Goal: Task Accomplishment & Management: Use online tool/utility

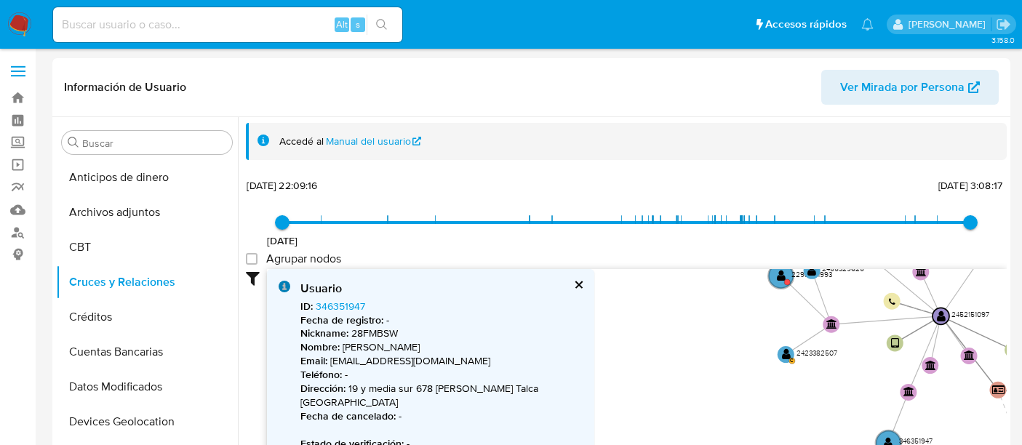
select select "10"
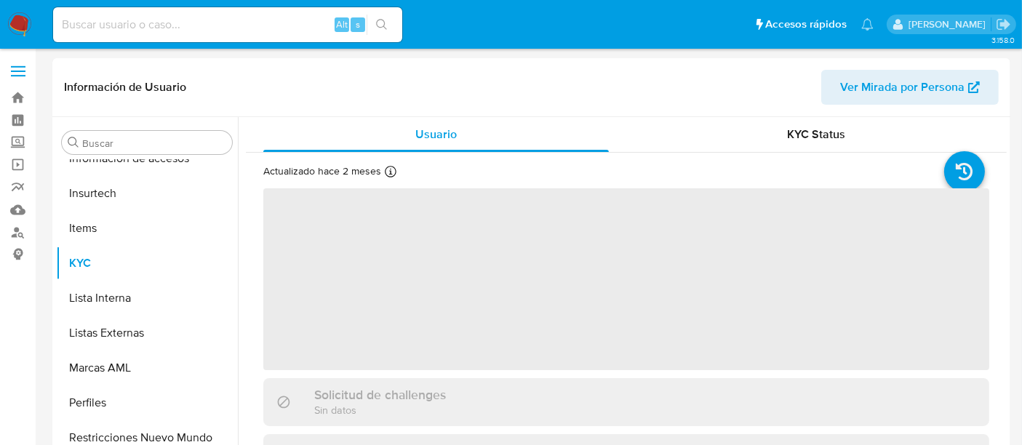
scroll to position [614, 0]
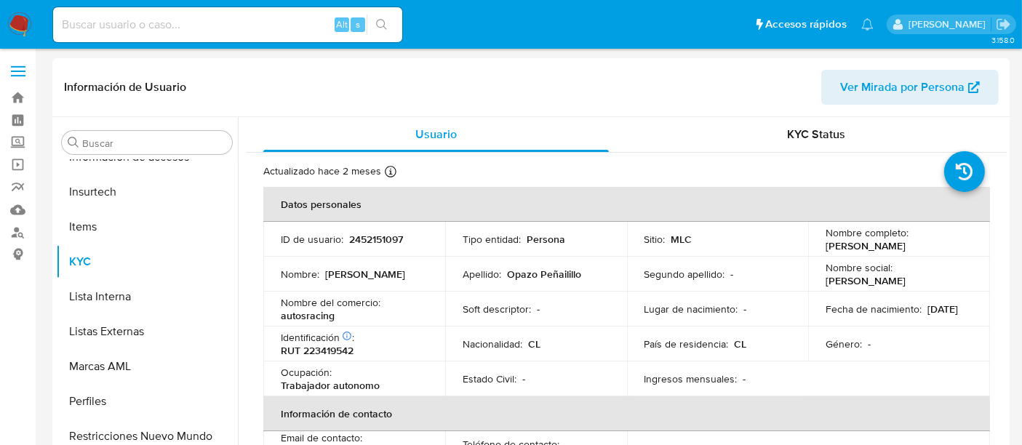
select select "10"
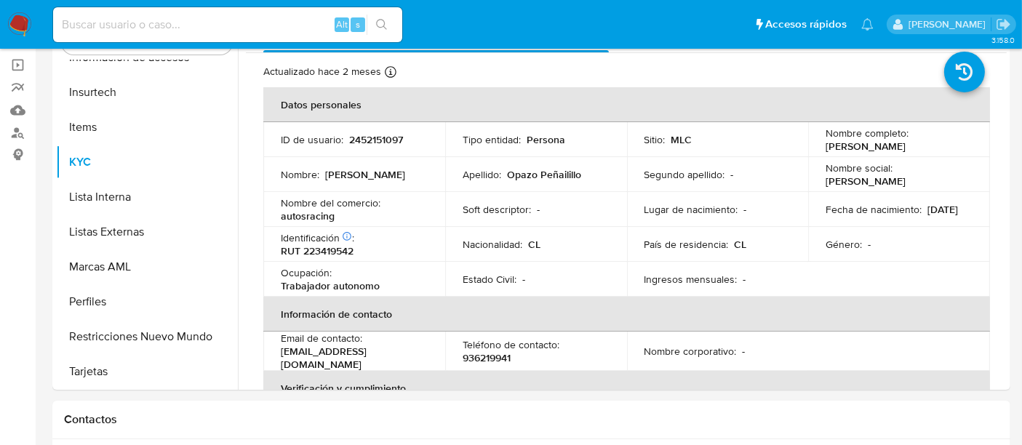
scroll to position [102, 0]
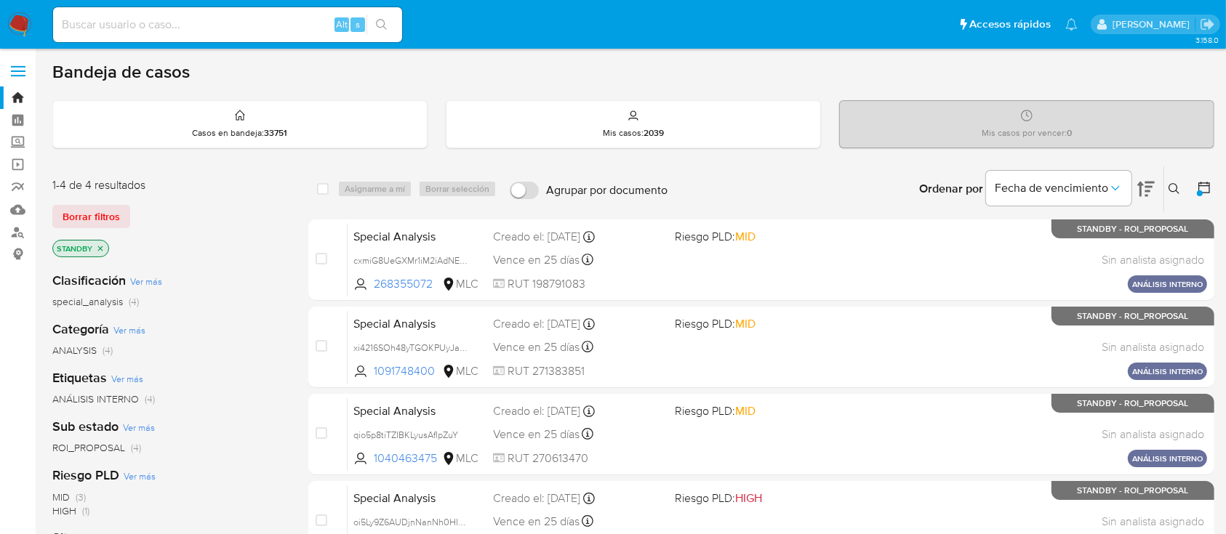
click at [103, 248] on icon "close-filter" at bounding box center [100, 248] width 9 height 9
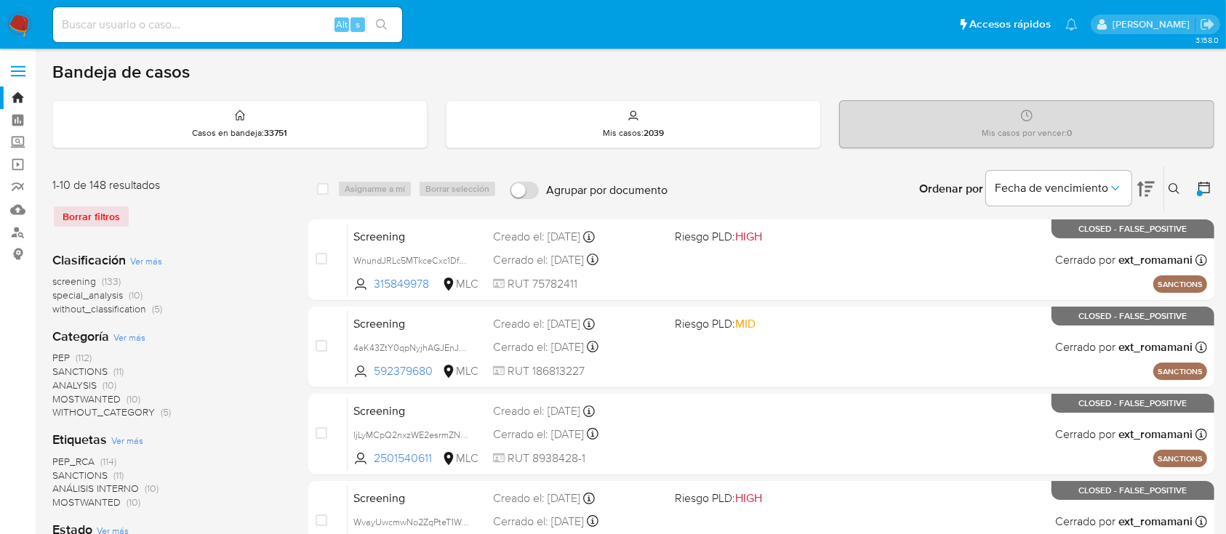
click at [1021, 191] on div at bounding box center [1200, 194] width 6 height 6
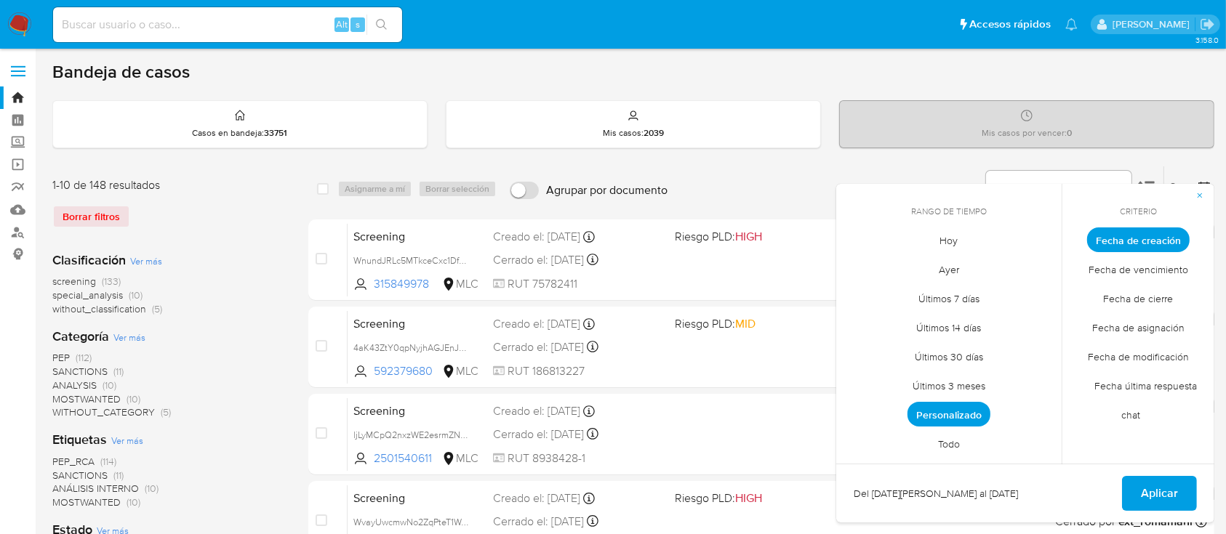
click at [953, 424] on span "Personalizado" at bounding box center [948, 414] width 83 height 25
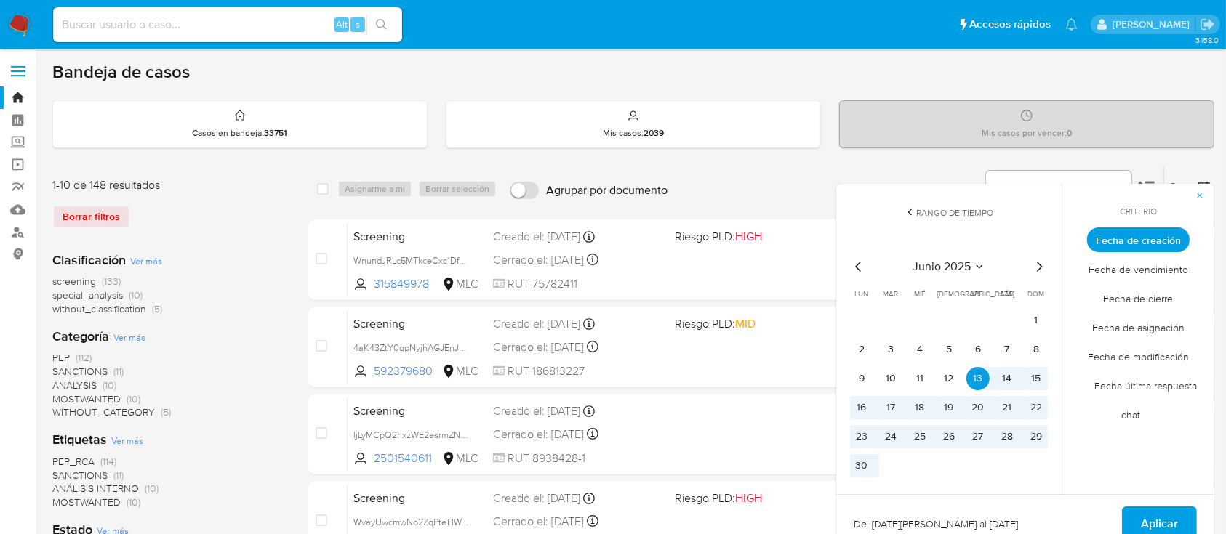
click at [1021, 265] on icon "Mes siguiente" at bounding box center [1038, 266] width 17 height 17
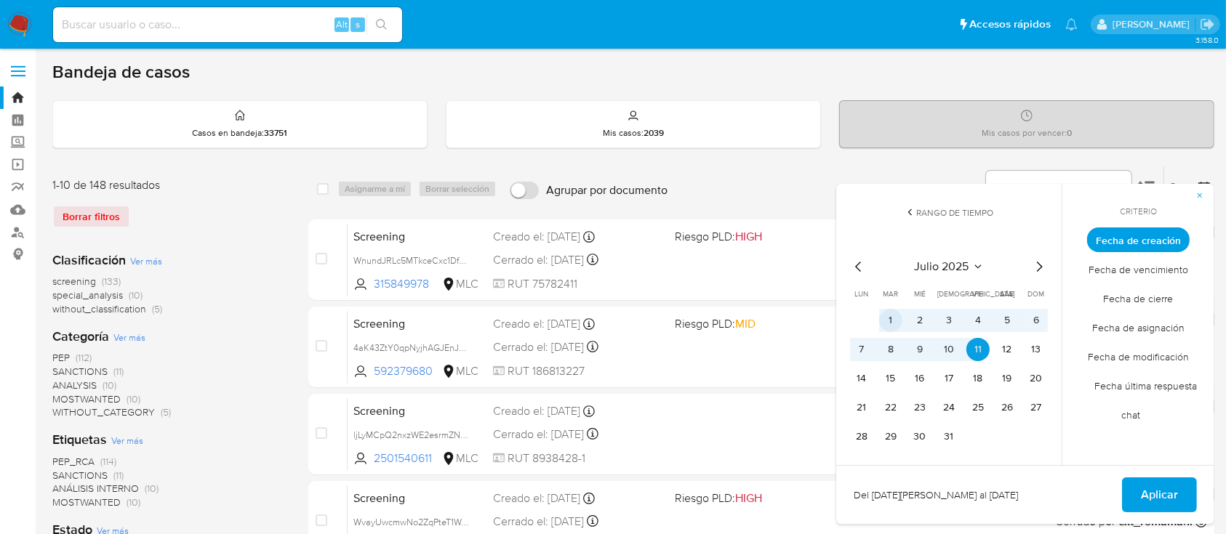
click at [888, 314] on button "1" at bounding box center [890, 320] width 23 height 23
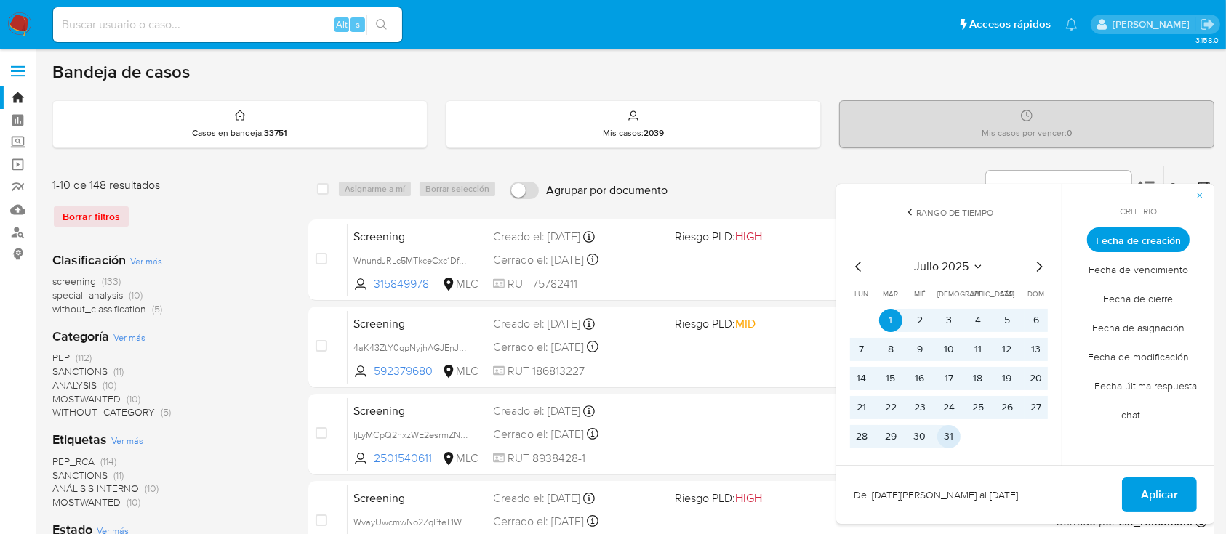
click at [940, 436] on button "31" at bounding box center [948, 436] width 23 height 23
click at [1021, 444] on button "Aplicar" at bounding box center [1159, 495] width 75 height 35
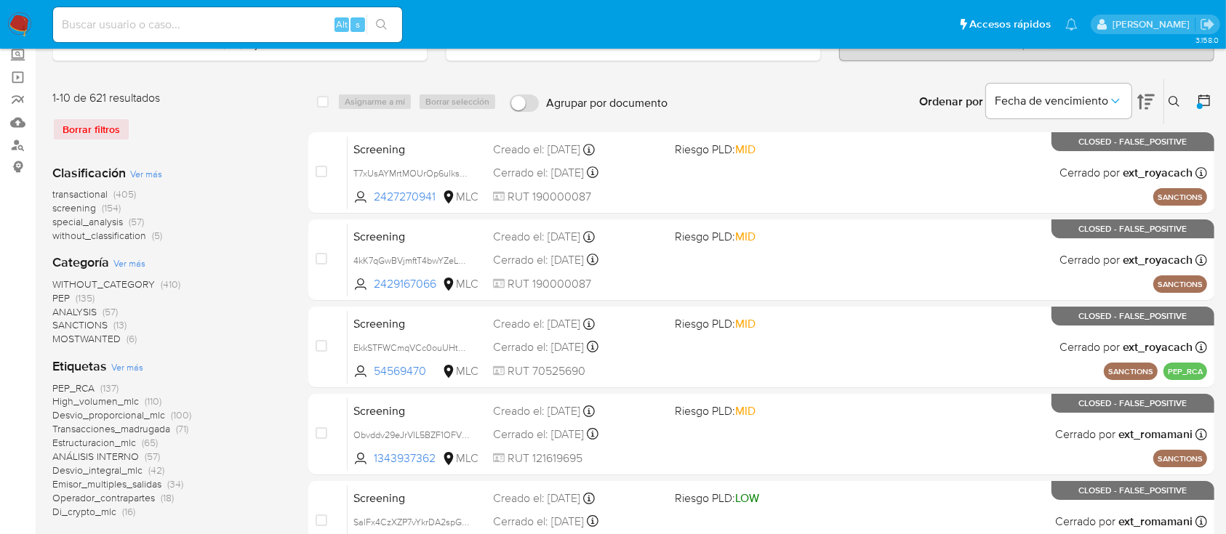
scroll to position [100, 0]
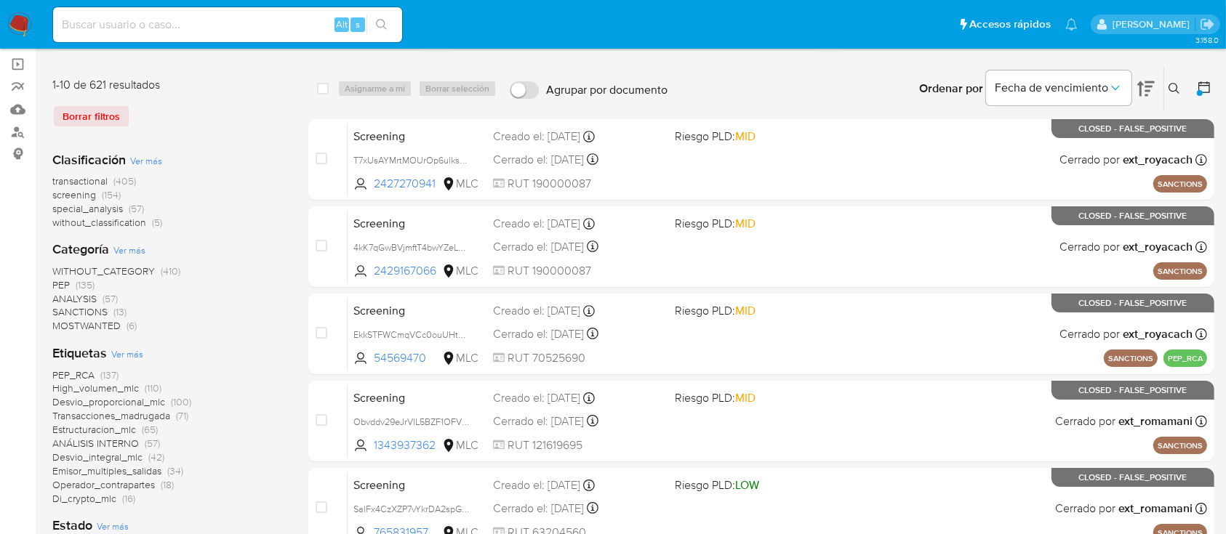
click at [83, 185] on span "transactional" at bounding box center [79, 181] width 55 height 15
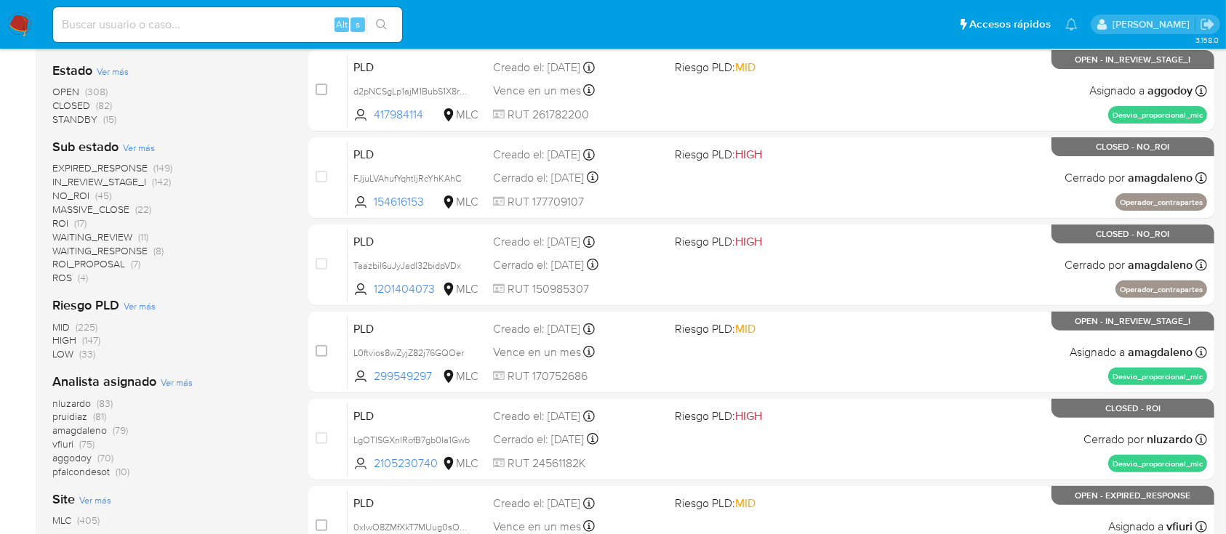
scroll to position [436, 0]
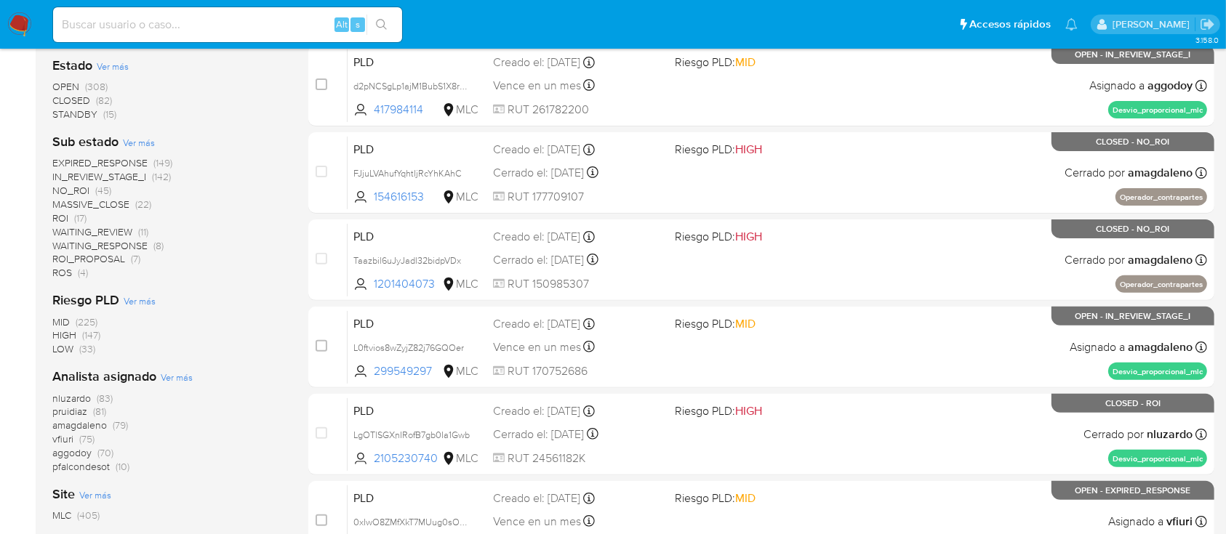
click at [97, 425] on span "amagdaleno" at bounding box center [79, 425] width 55 height 15
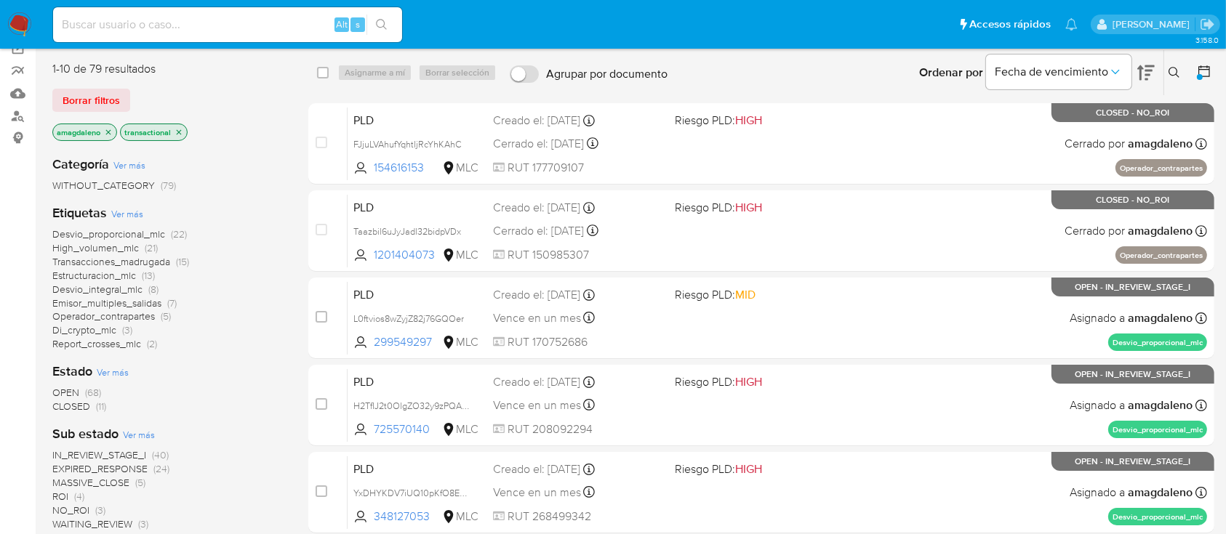
scroll to position [117, 0]
click at [68, 388] on span "OPEN" at bounding box center [65, 392] width 27 height 15
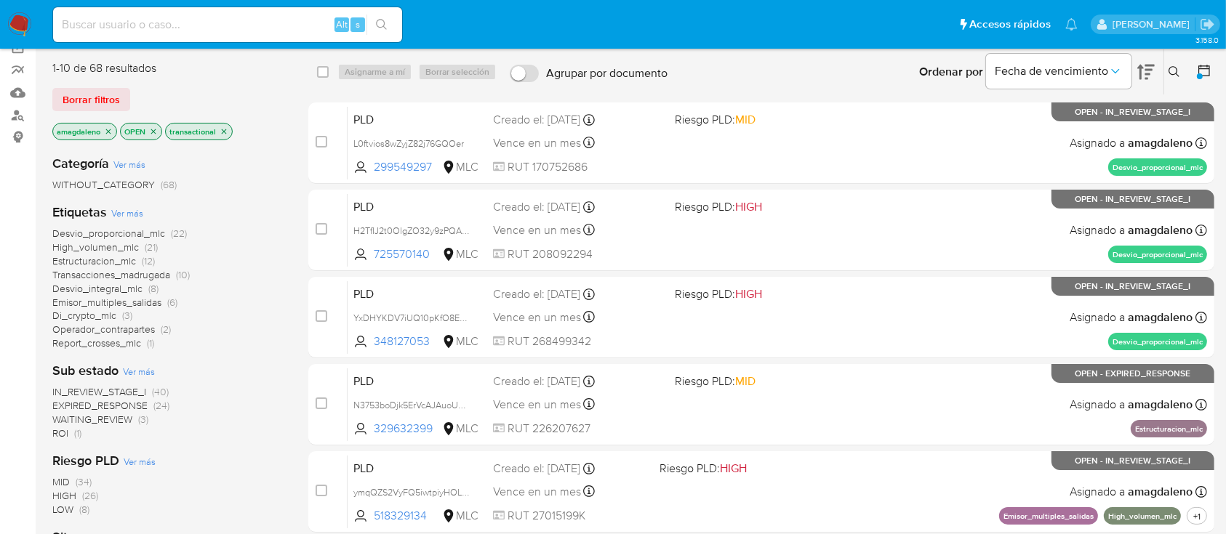
click at [55, 430] on span "ROI" at bounding box center [60, 433] width 16 height 15
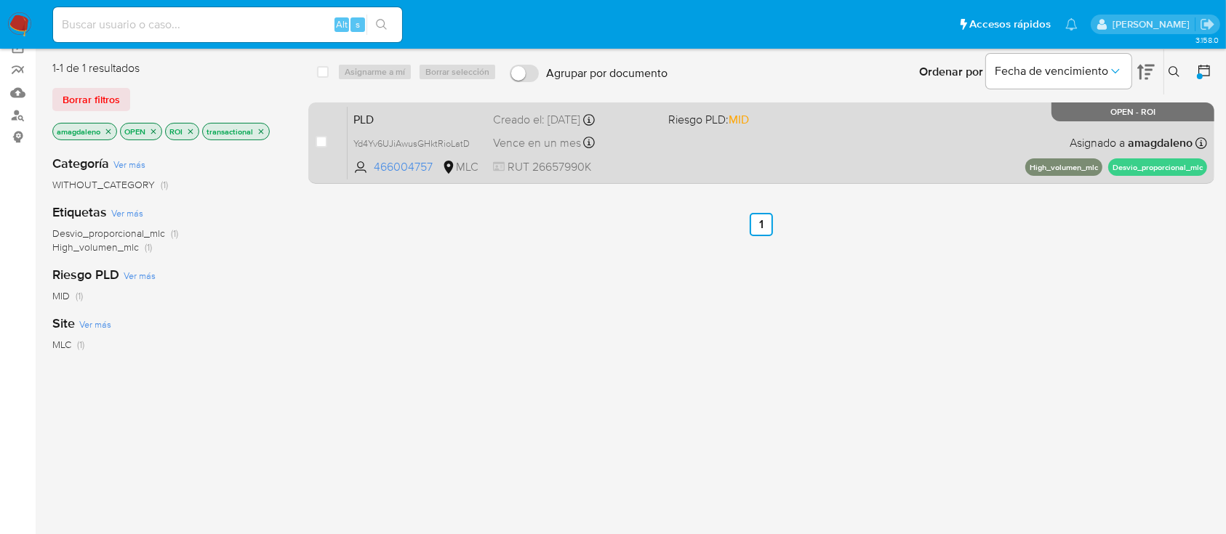
click at [865, 159] on div "PLD Yd4Yv6UJiAwusGHktRioLatD 466004757 MLC Riesgo PLD: MID Creado el: 12/07/202…" at bounding box center [777, 142] width 859 height 73
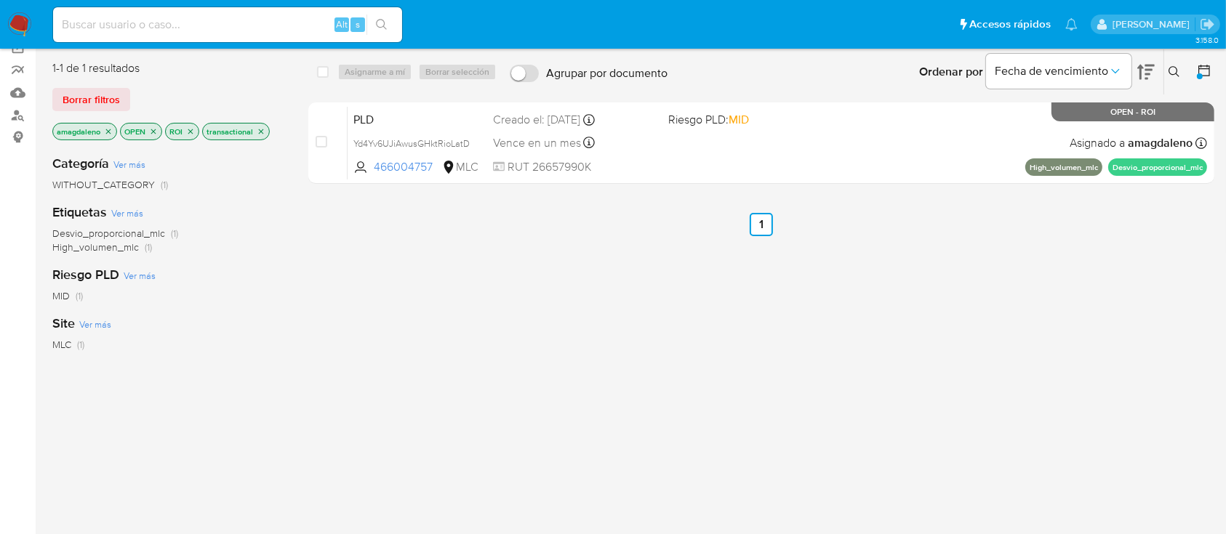
click at [190, 131] on icon "close-filter" at bounding box center [190, 131] width 9 height 9
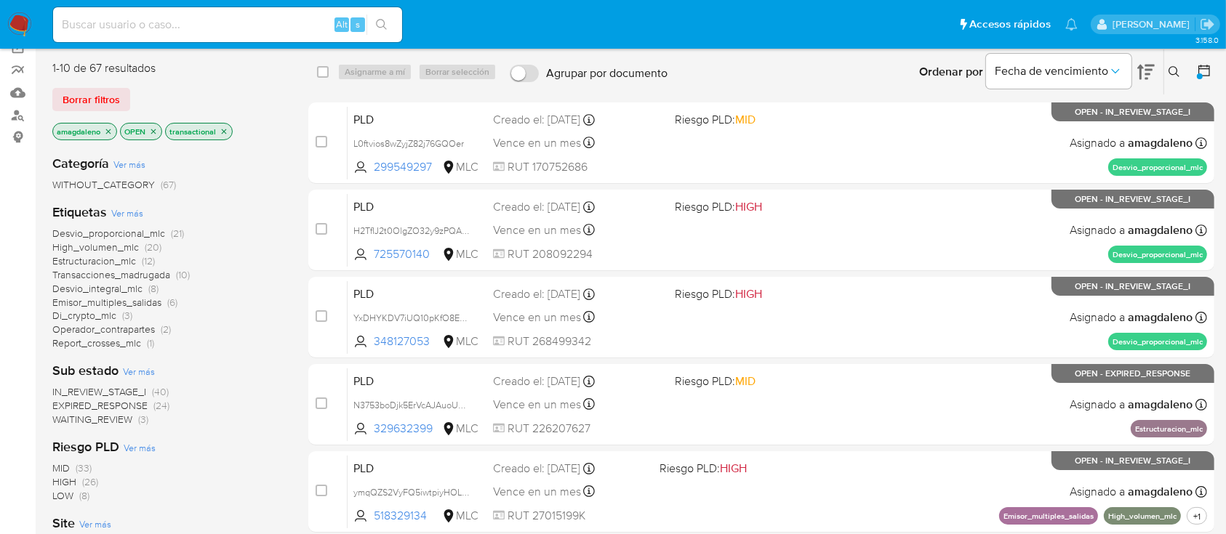
click at [126, 420] on span "WAITING_REVIEW" at bounding box center [92, 419] width 80 height 15
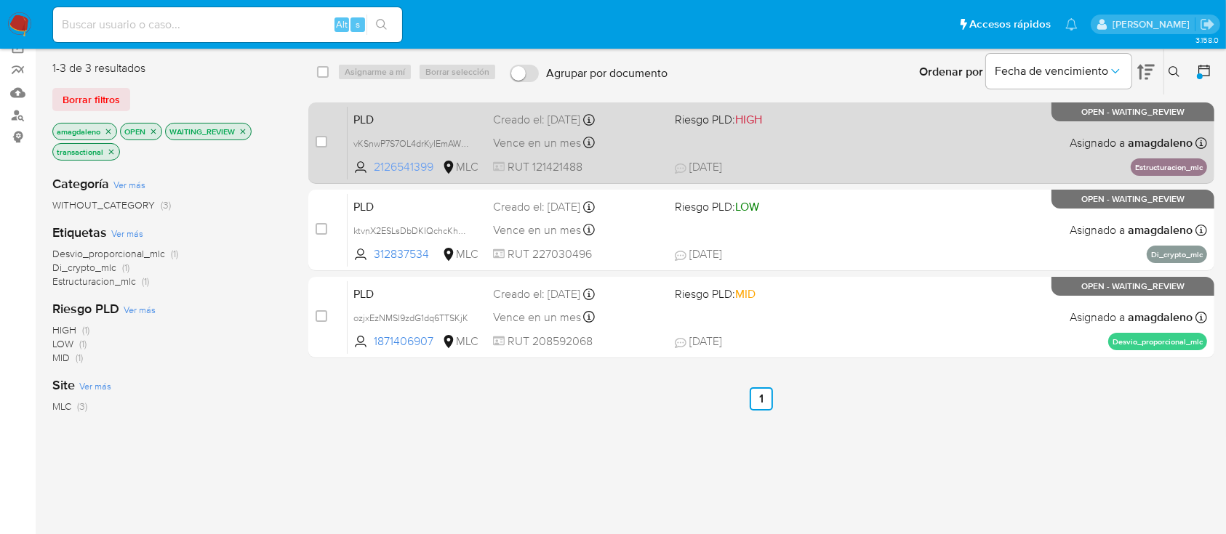
click at [401, 164] on span "2126541399" at bounding box center [406, 167] width 65 height 16
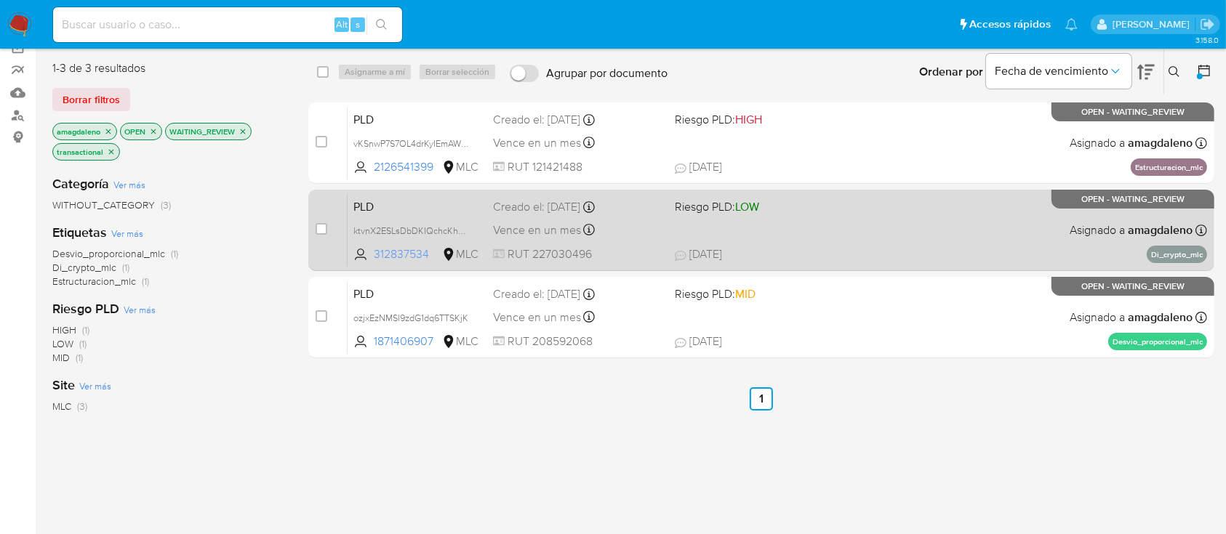
click at [402, 253] on span "312837534" at bounding box center [406, 254] width 65 height 16
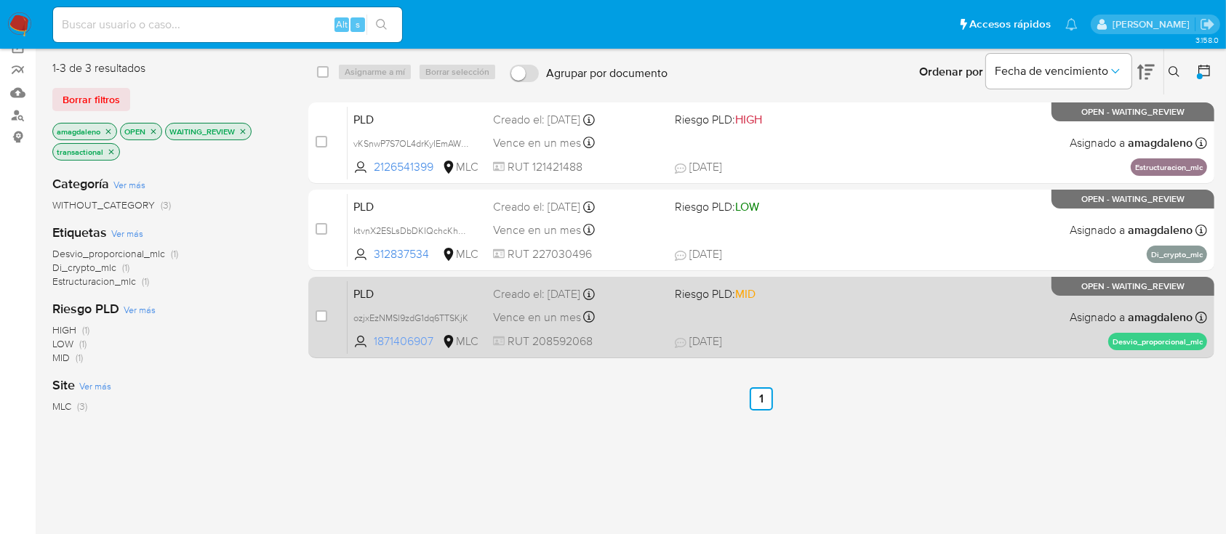
click at [391, 340] on span "1871406907" at bounding box center [406, 342] width 65 height 16
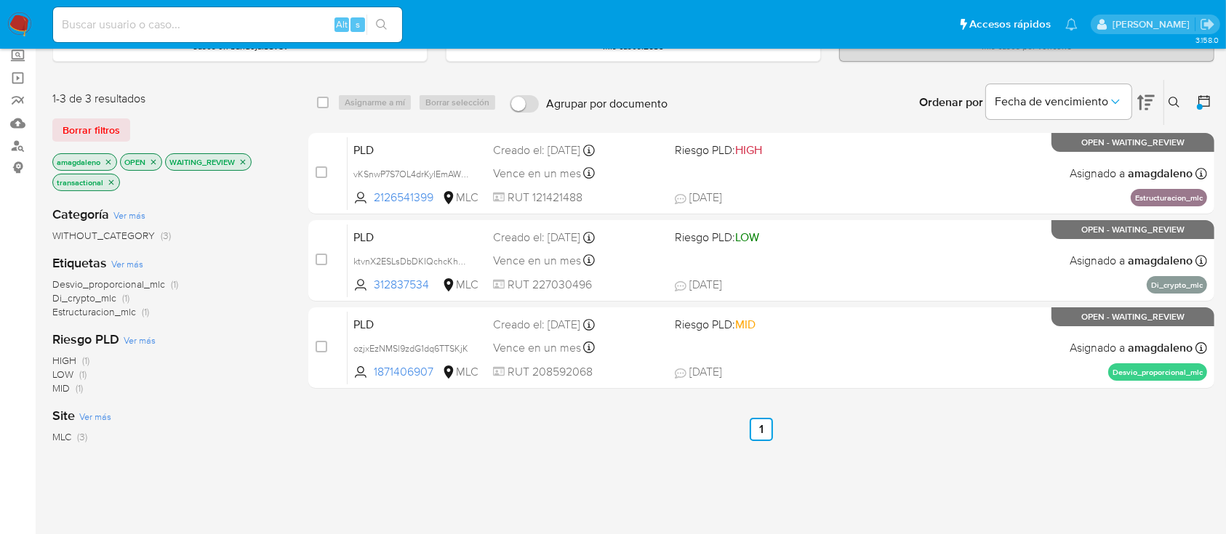
scroll to position [84, 0]
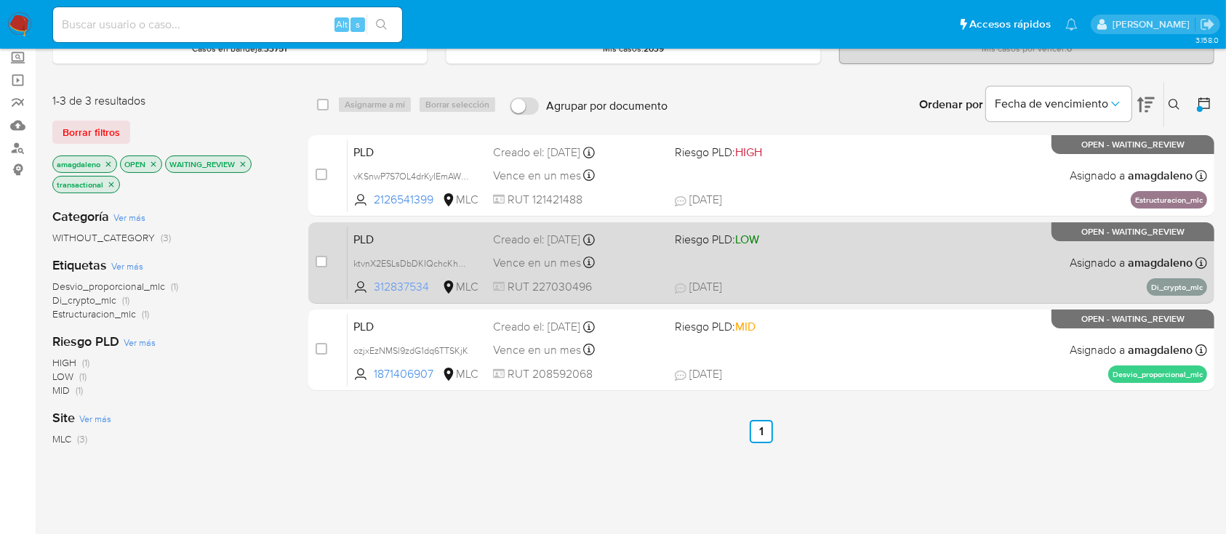
click at [401, 291] on span "312837534" at bounding box center [406, 287] width 65 height 16
click at [630, 267] on div "Vence en un mes Vence el 10/10/2025 16:07:42" at bounding box center [577, 263] width 169 height 20
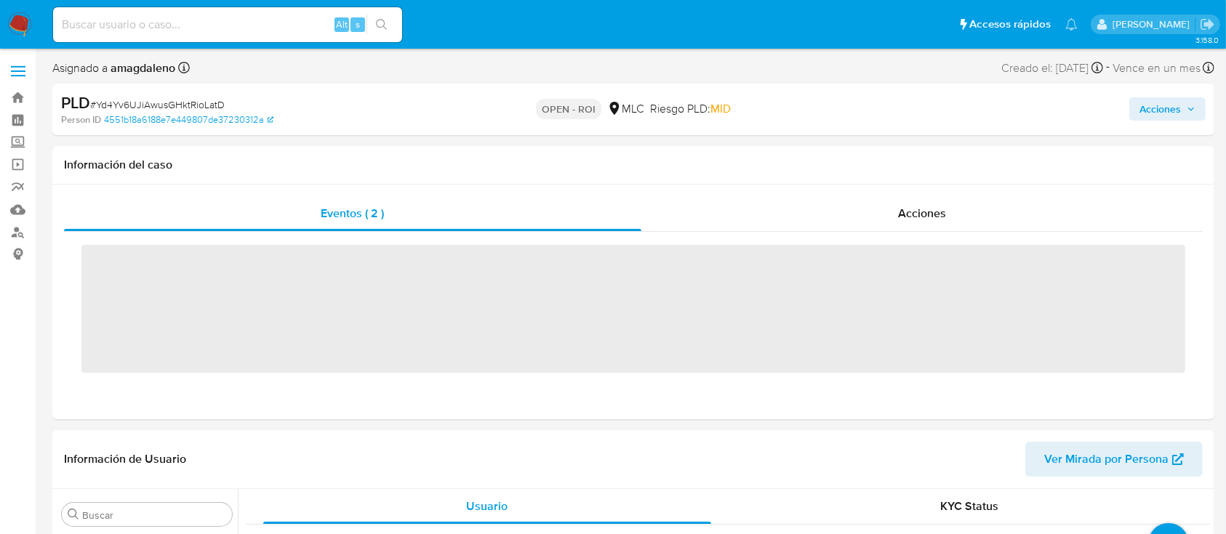
scroll to position [614, 0]
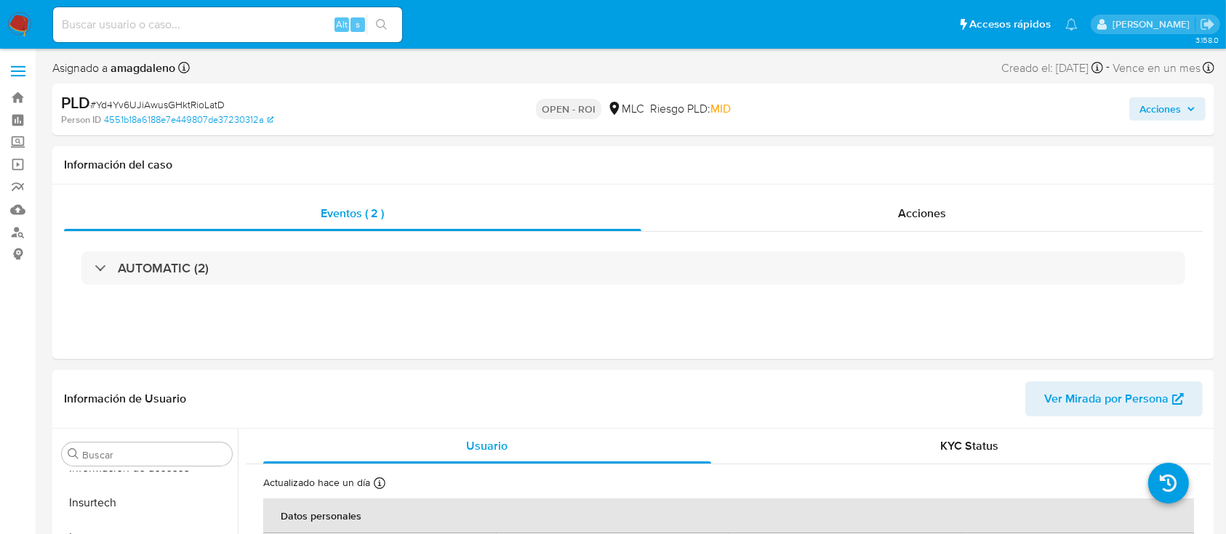
select select "10"
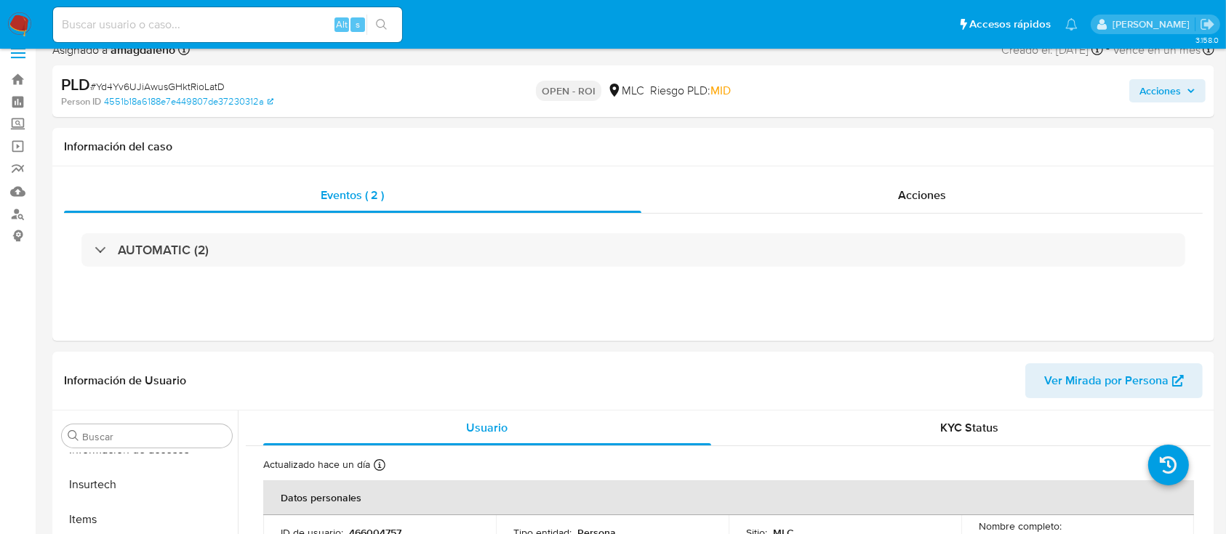
scroll to position [0, 0]
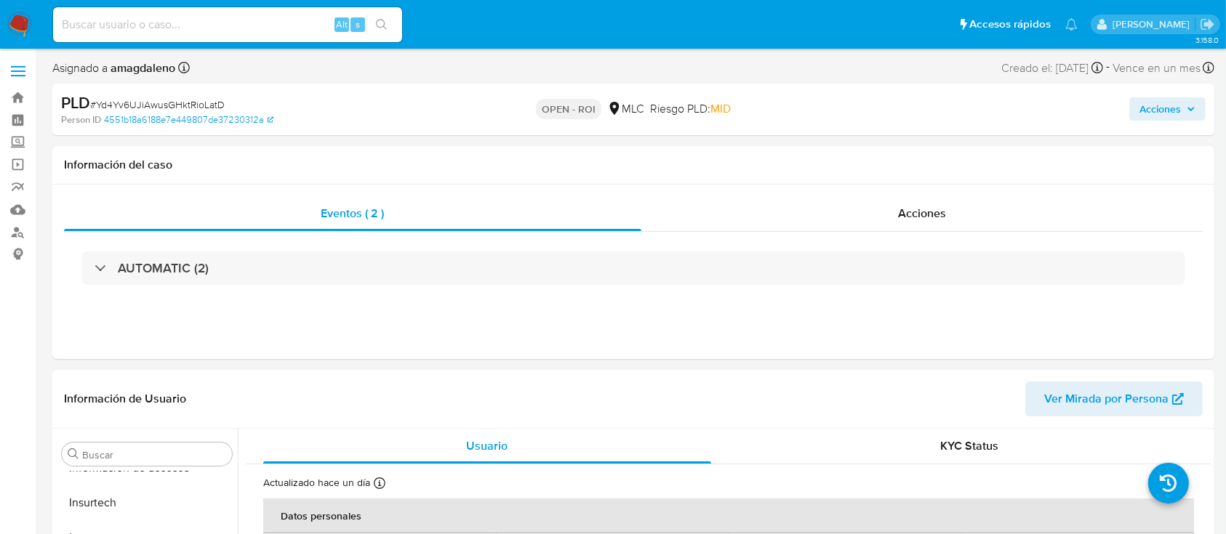
click at [1152, 119] on span "Acciones" at bounding box center [1159, 108] width 41 height 23
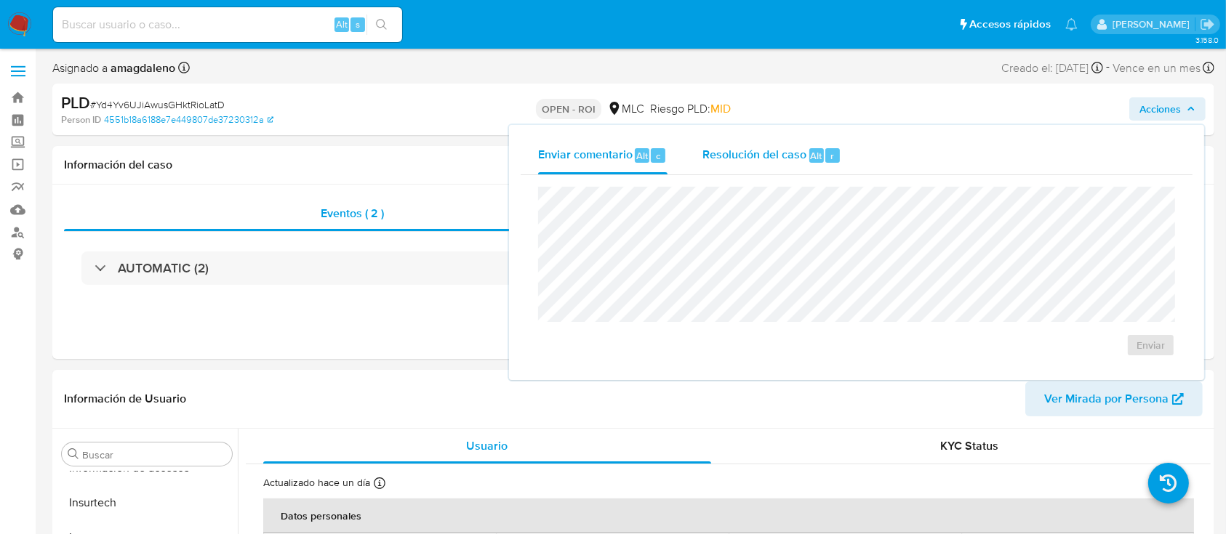
click at [713, 160] on span "Resolución del caso" at bounding box center [754, 155] width 104 height 17
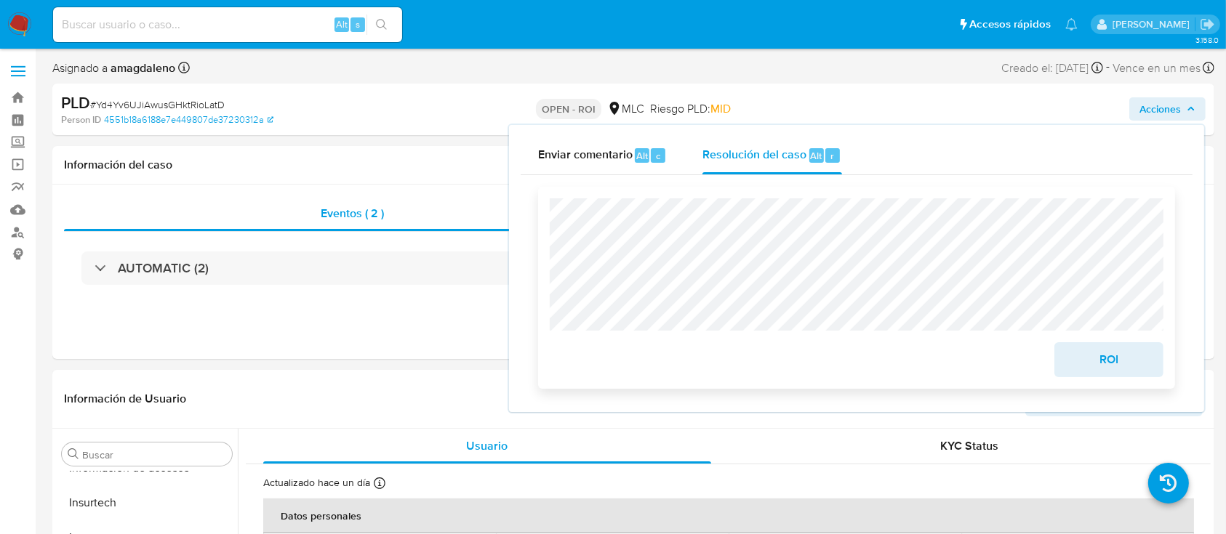
click at [1096, 360] on span "ROI" at bounding box center [1108, 360] width 71 height 32
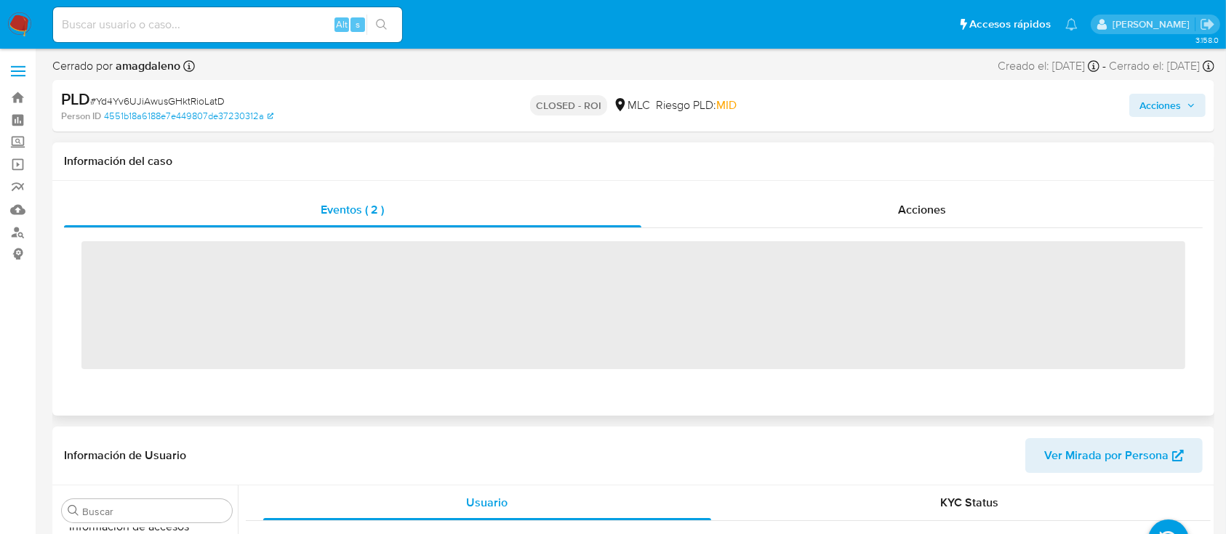
scroll to position [614, 0]
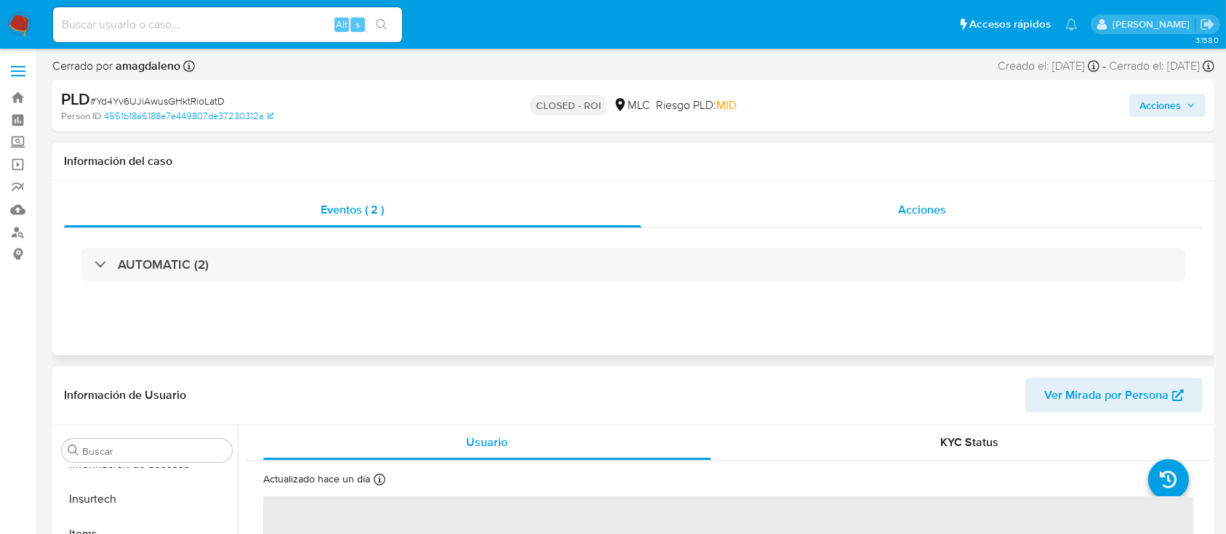
click at [974, 205] on div "Acciones" at bounding box center [922, 210] width 562 height 35
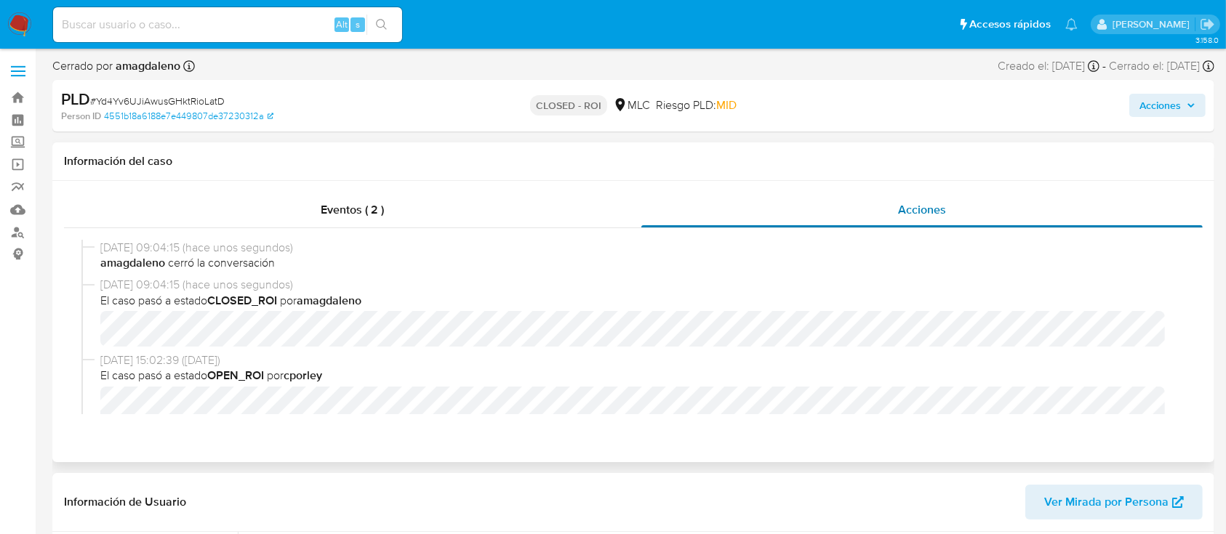
select select "10"
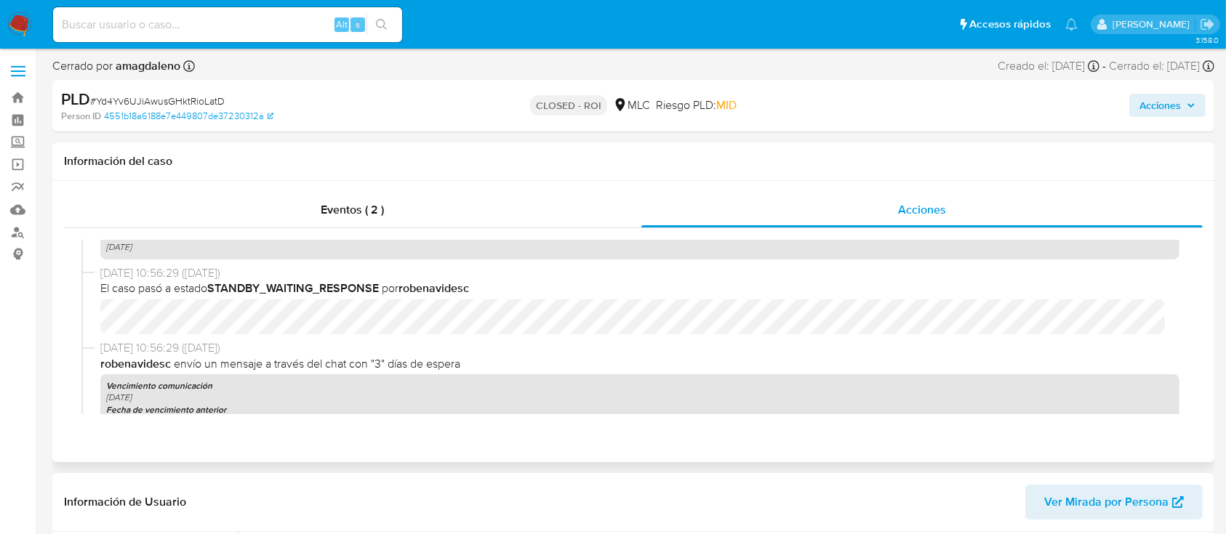
scroll to position [983, 0]
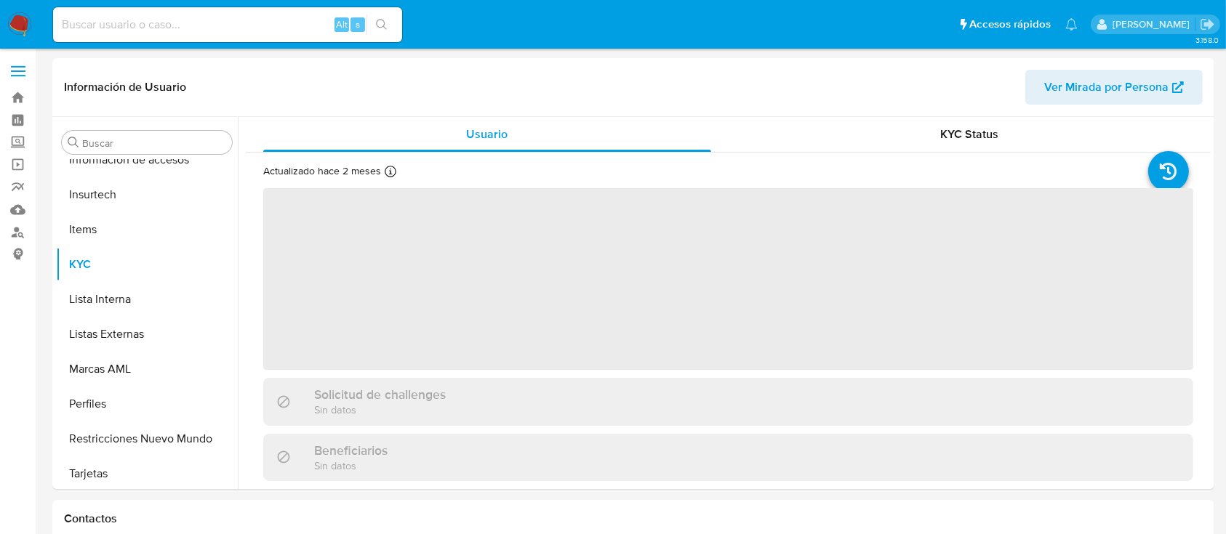
scroll to position [614, 0]
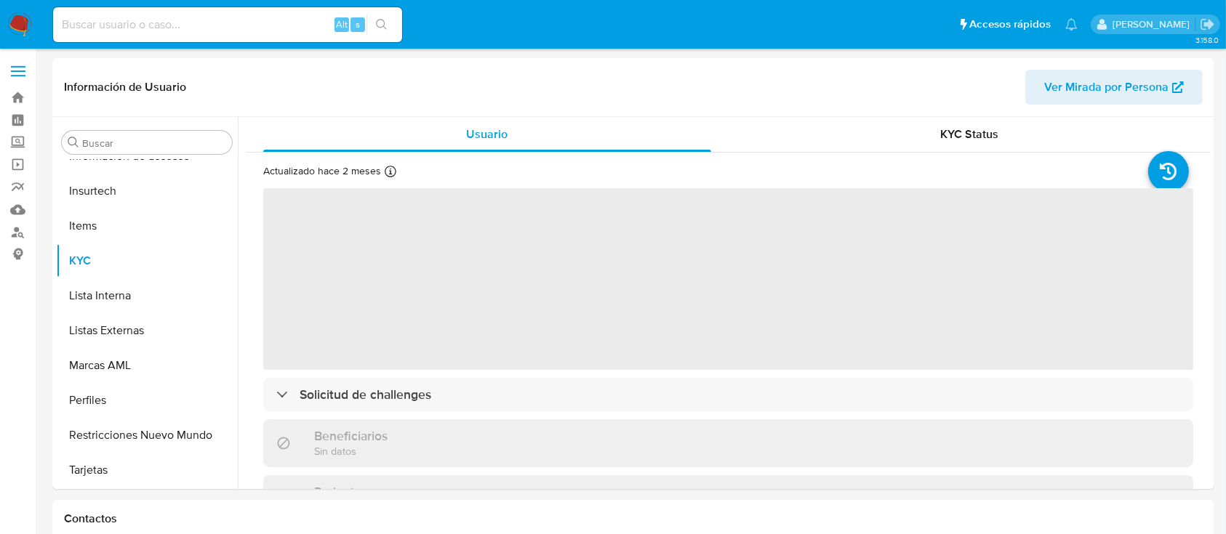
select select "10"
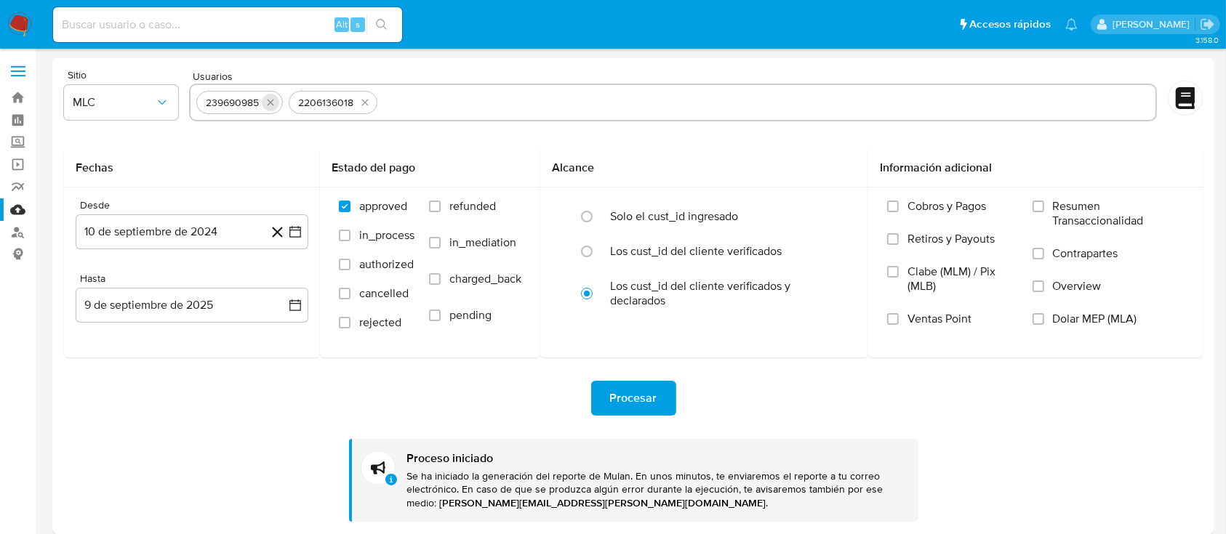
click at [268, 106] on icon "quitar 239690985" at bounding box center [271, 103] width 12 height 12
click at [268, 106] on icon "quitar 2206136018" at bounding box center [273, 103] width 12 height 12
click at [268, 106] on input "text" at bounding box center [672, 102] width 953 height 23
paste input "2126541399"
type input "2126541399"
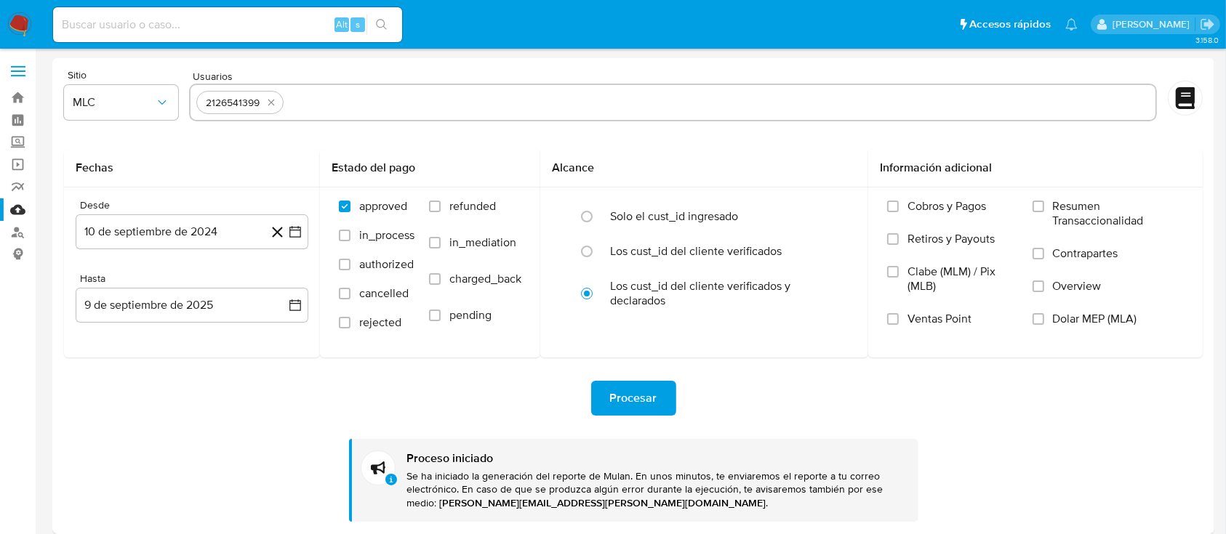
paste input "312837534"
type input "312837534"
paste input "1871406907"
type input "1871406907"
click at [649, 404] on span "Procesar" at bounding box center [633, 398] width 47 height 32
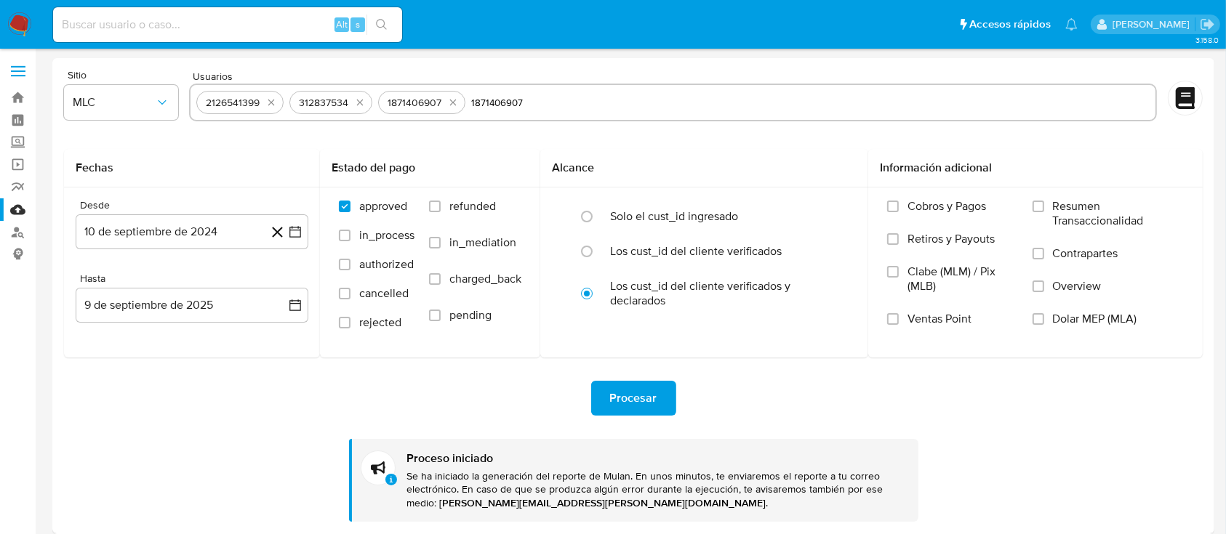
scroll to position [135, 0]
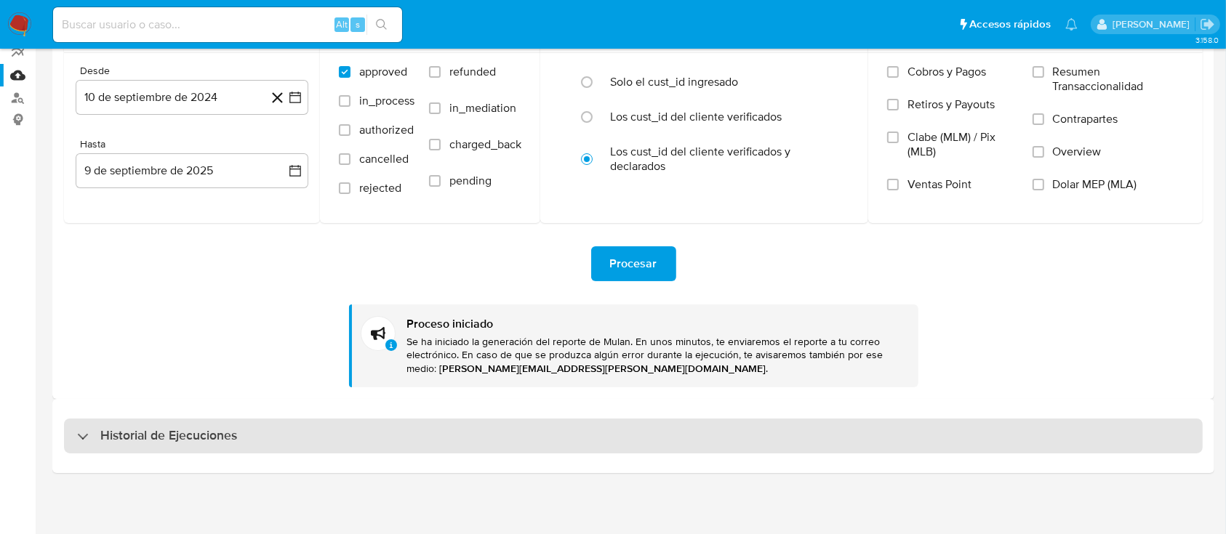
click at [652, 422] on div "Historial de Ejecuciones" at bounding box center [633, 436] width 1139 height 35
select select "10"
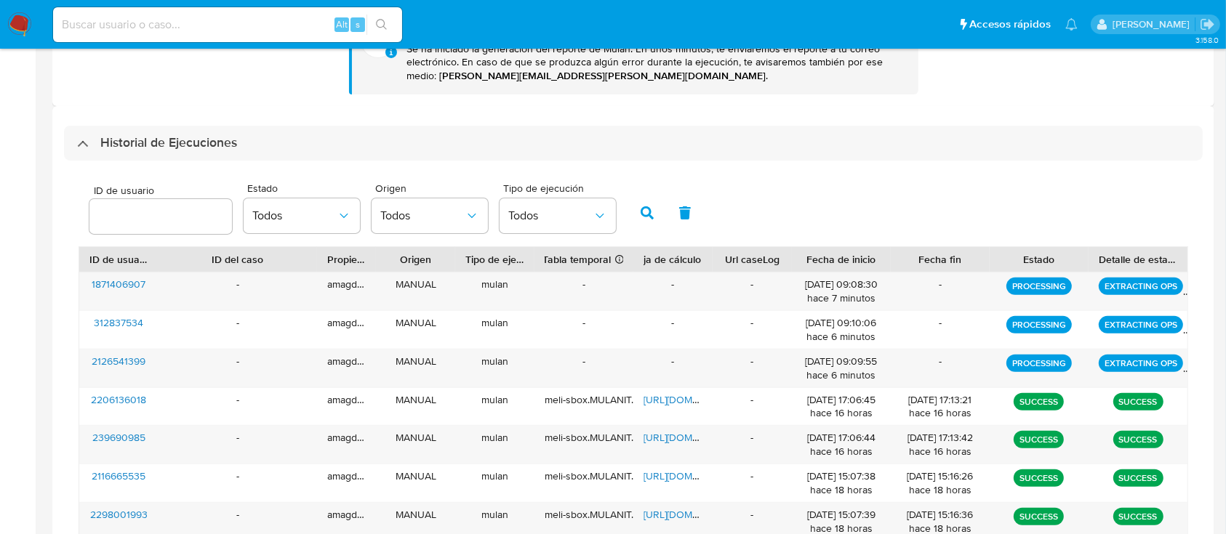
scroll to position [0, 0]
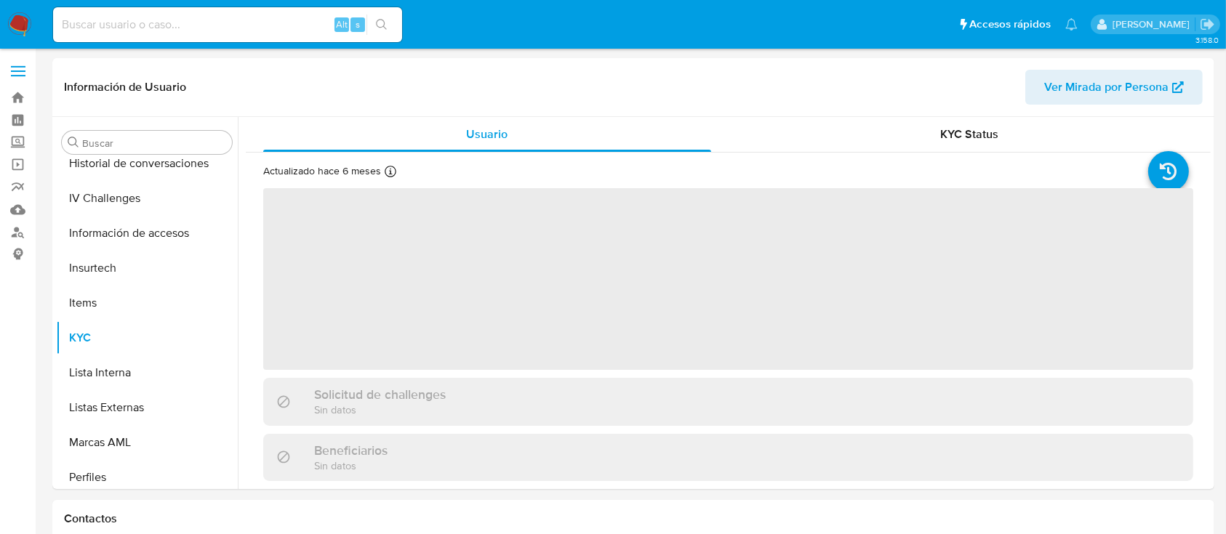
scroll to position [614, 0]
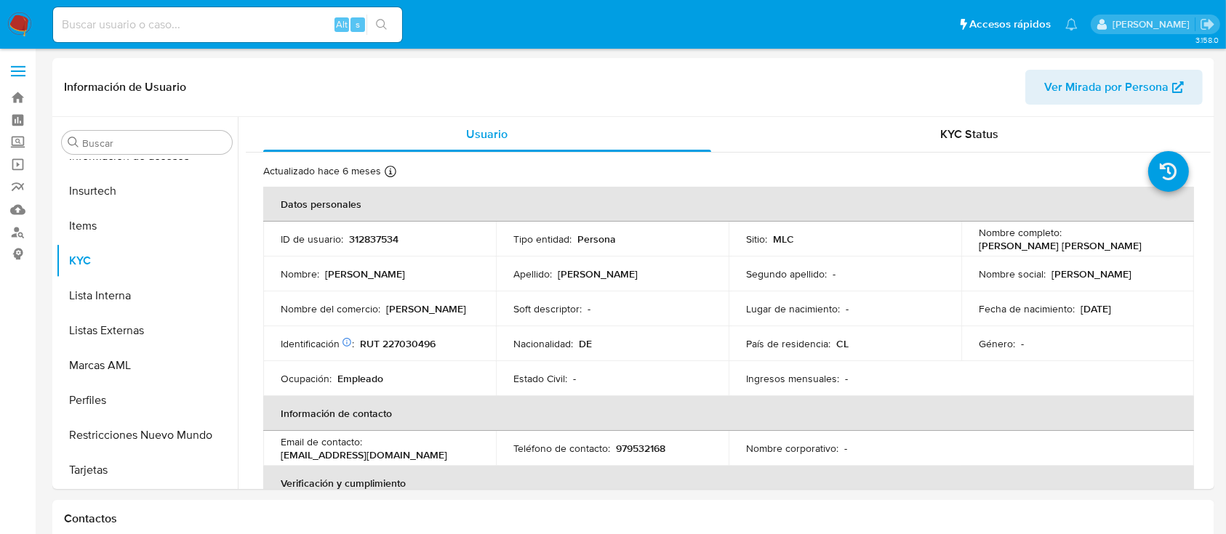
select select "10"
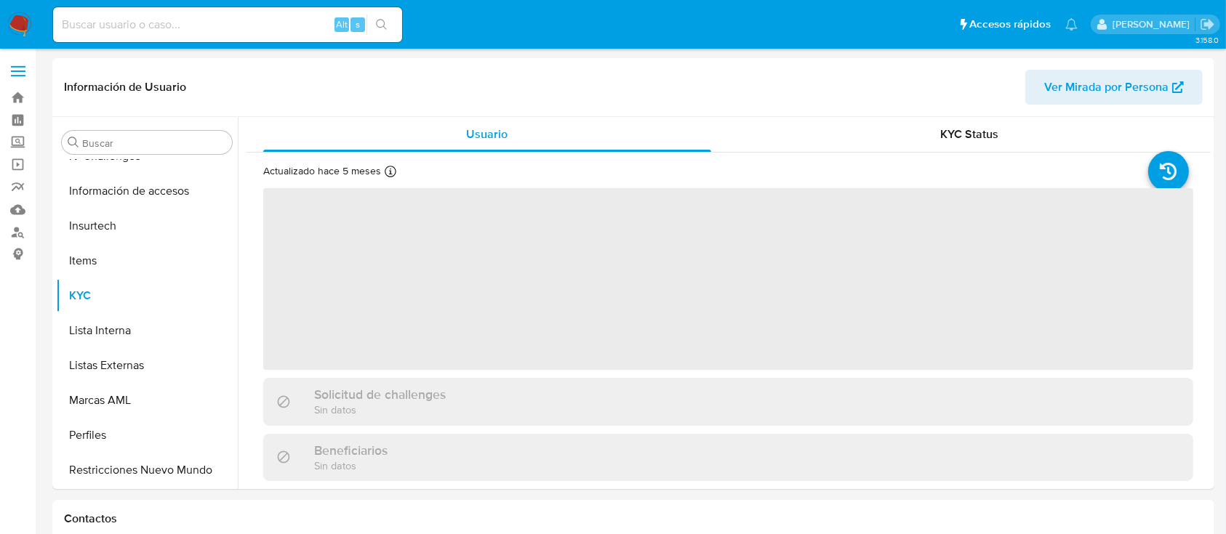
scroll to position [614, 0]
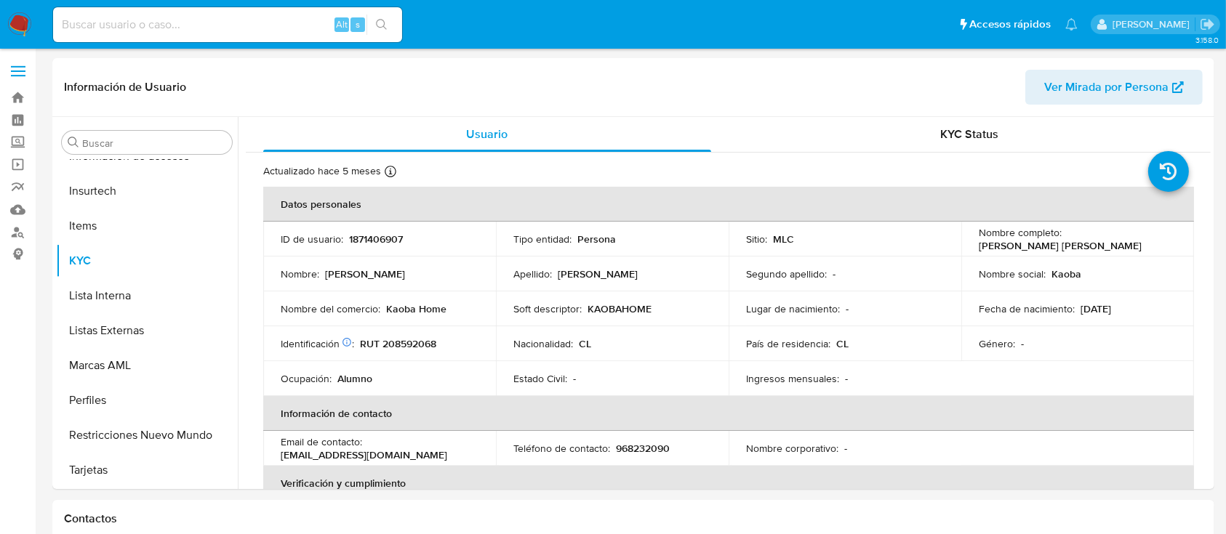
select select "10"
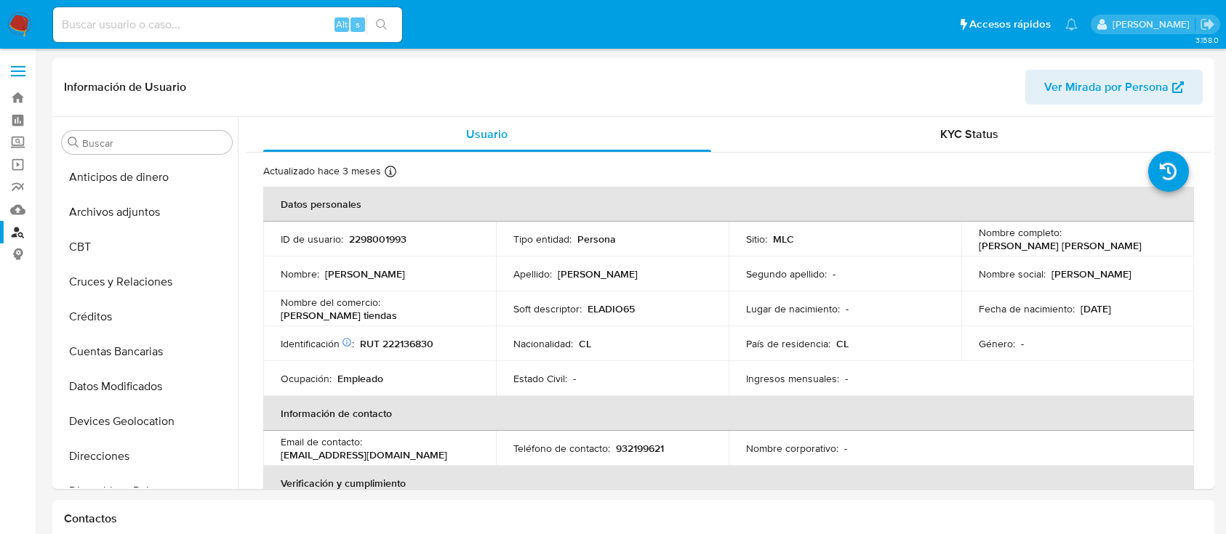
select select "100"
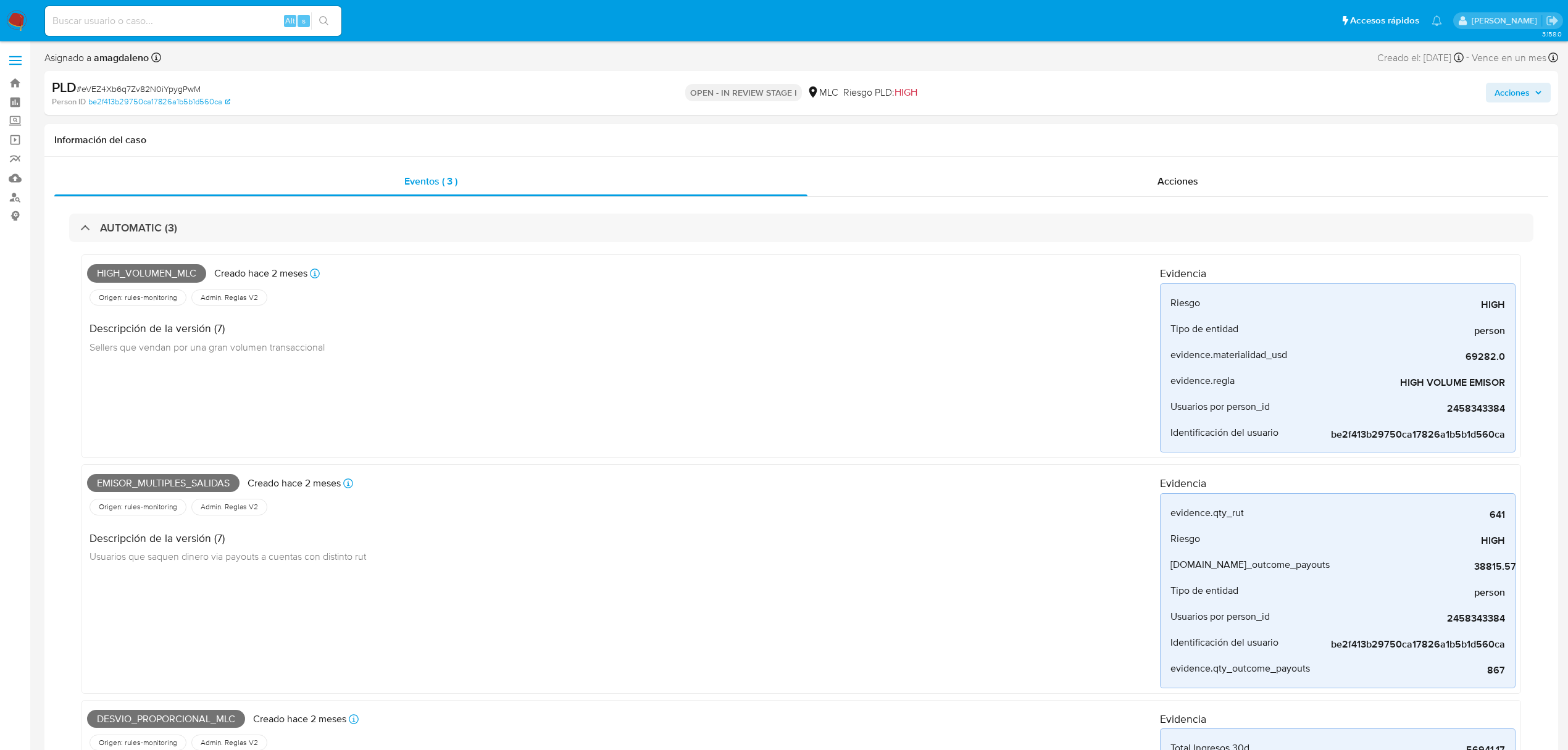
select select "10"
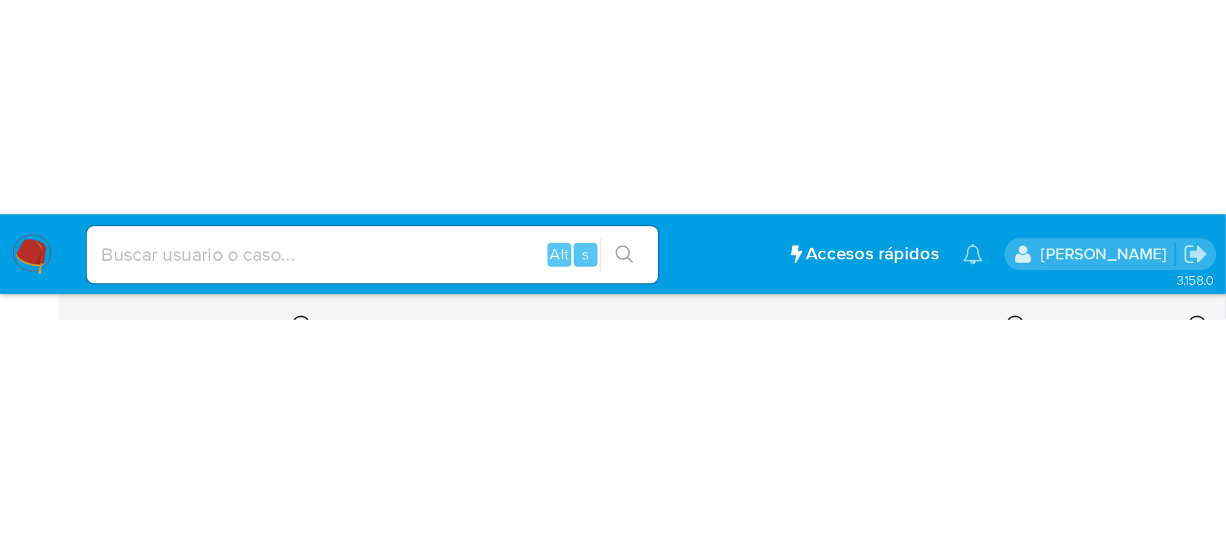
scroll to position [565, 0]
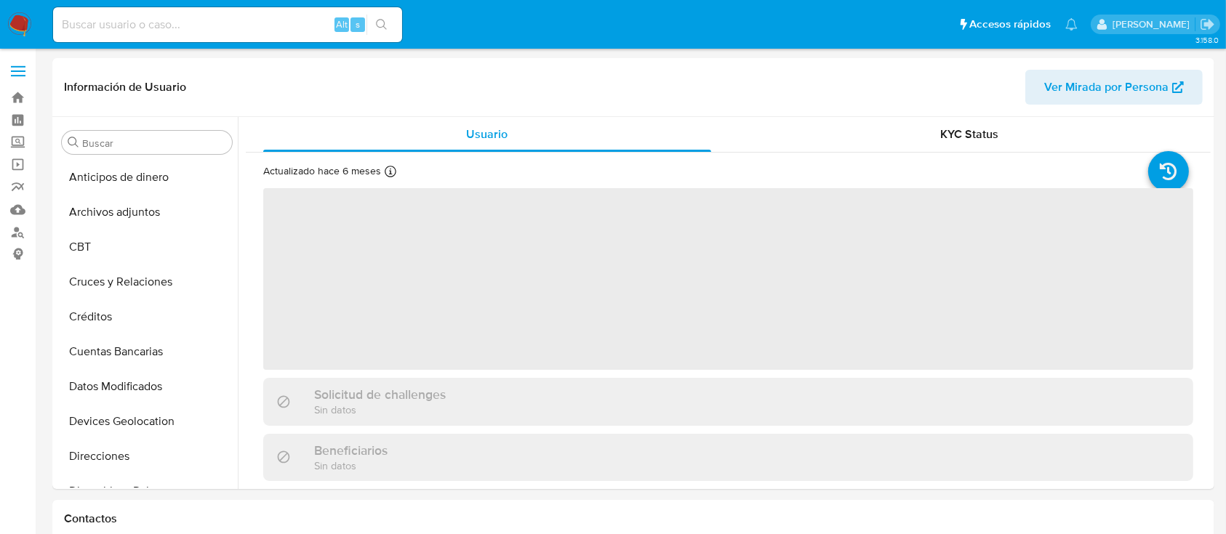
select select "10"
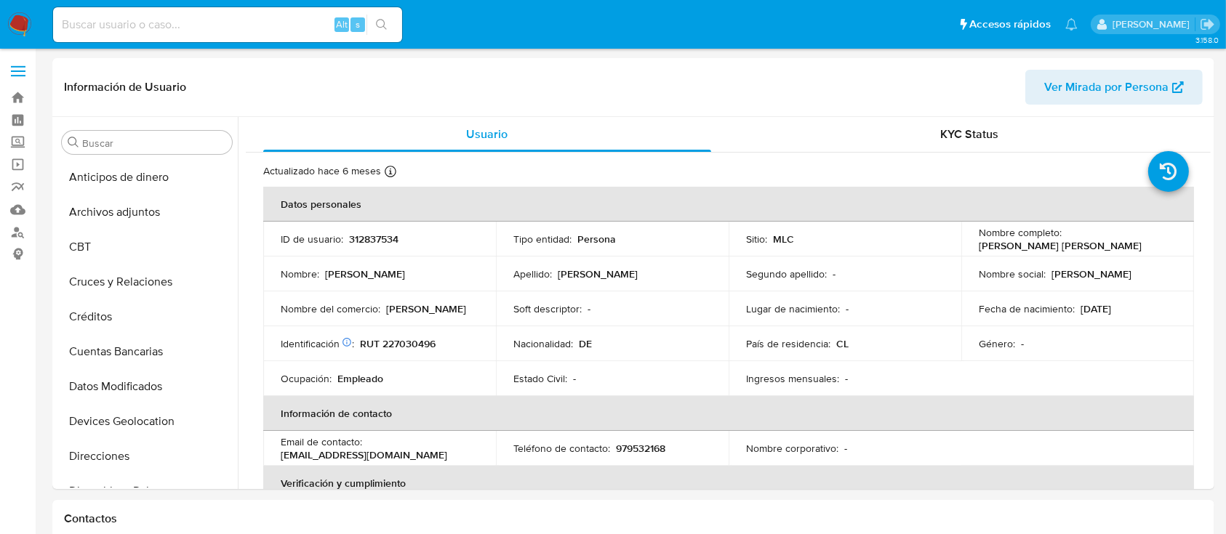
scroll to position [614, 0]
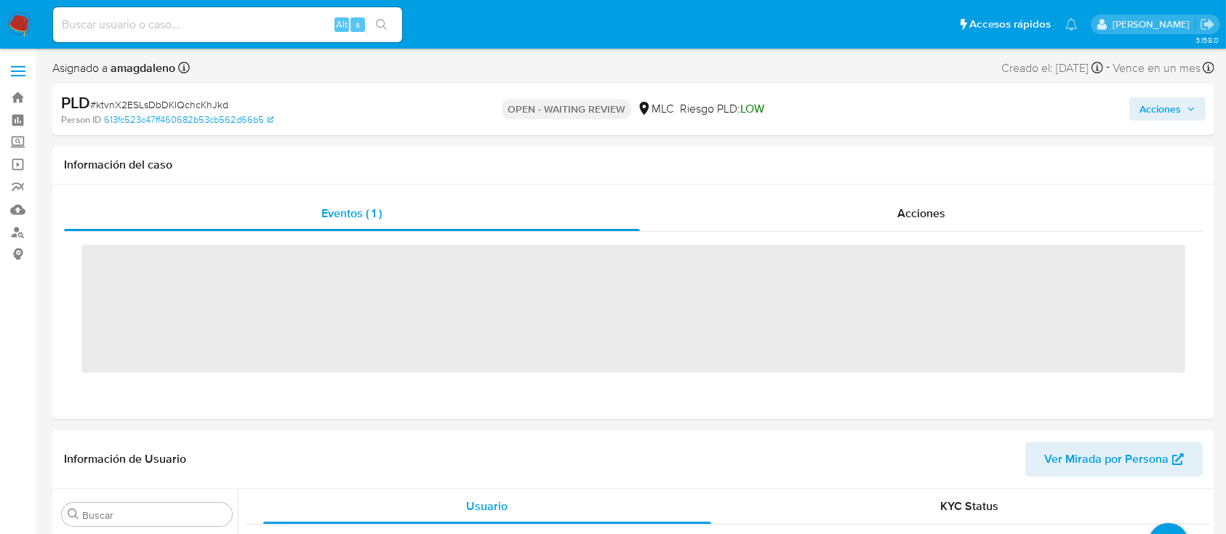
scroll to position [614, 0]
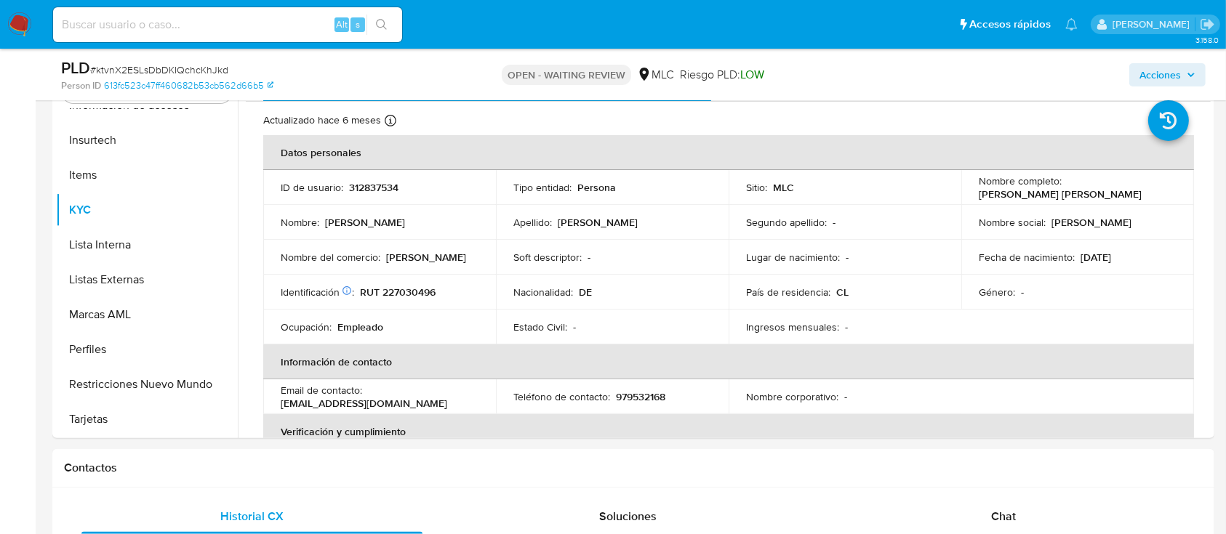
select select "10"
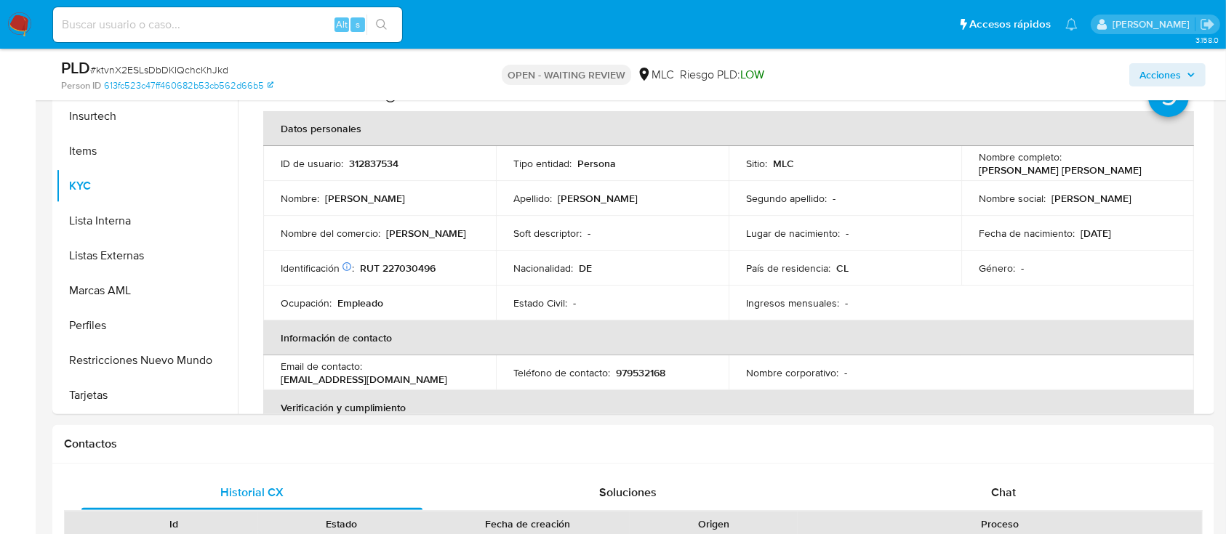
scroll to position [344, 0]
